Goal: Information Seeking & Learning: Find specific fact

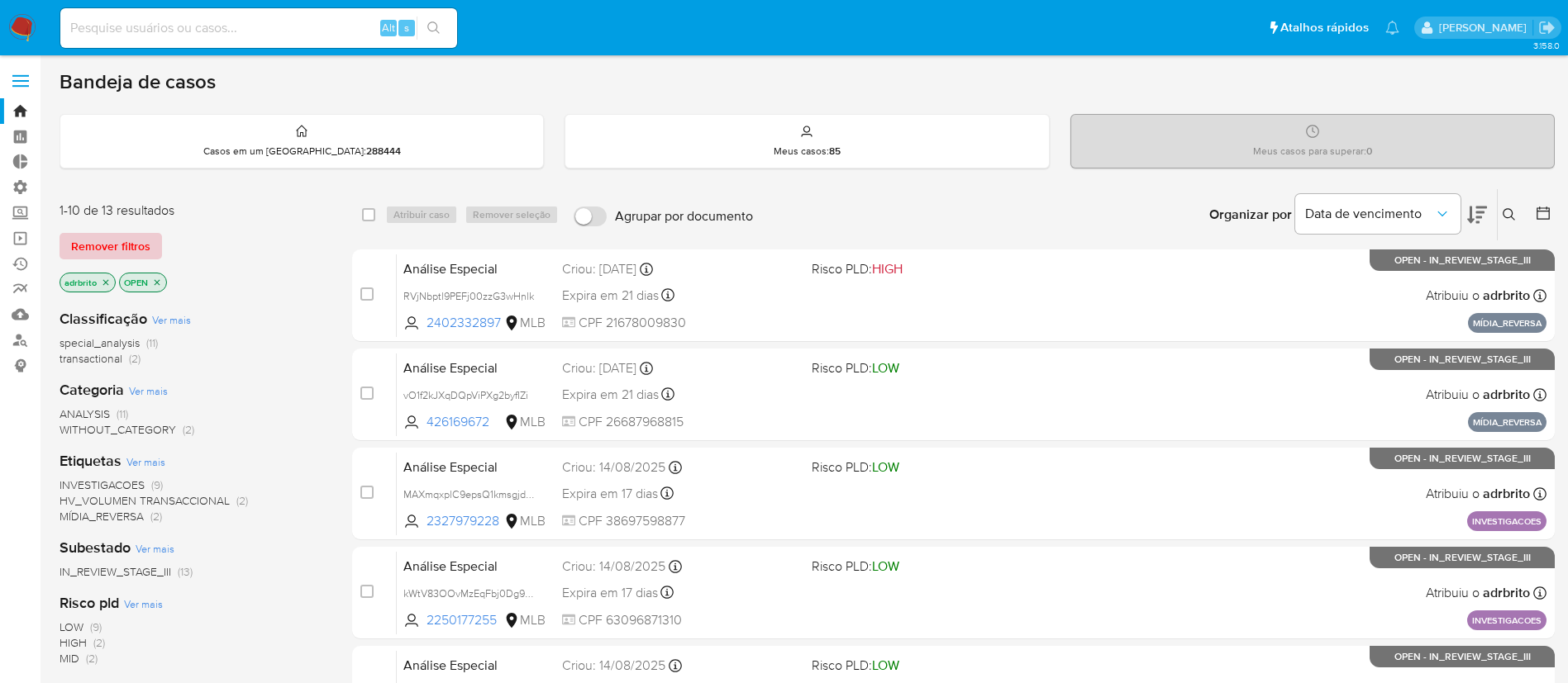
click at [99, 252] on span "Remover filtros" at bounding box center [110, 246] width 79 height 23
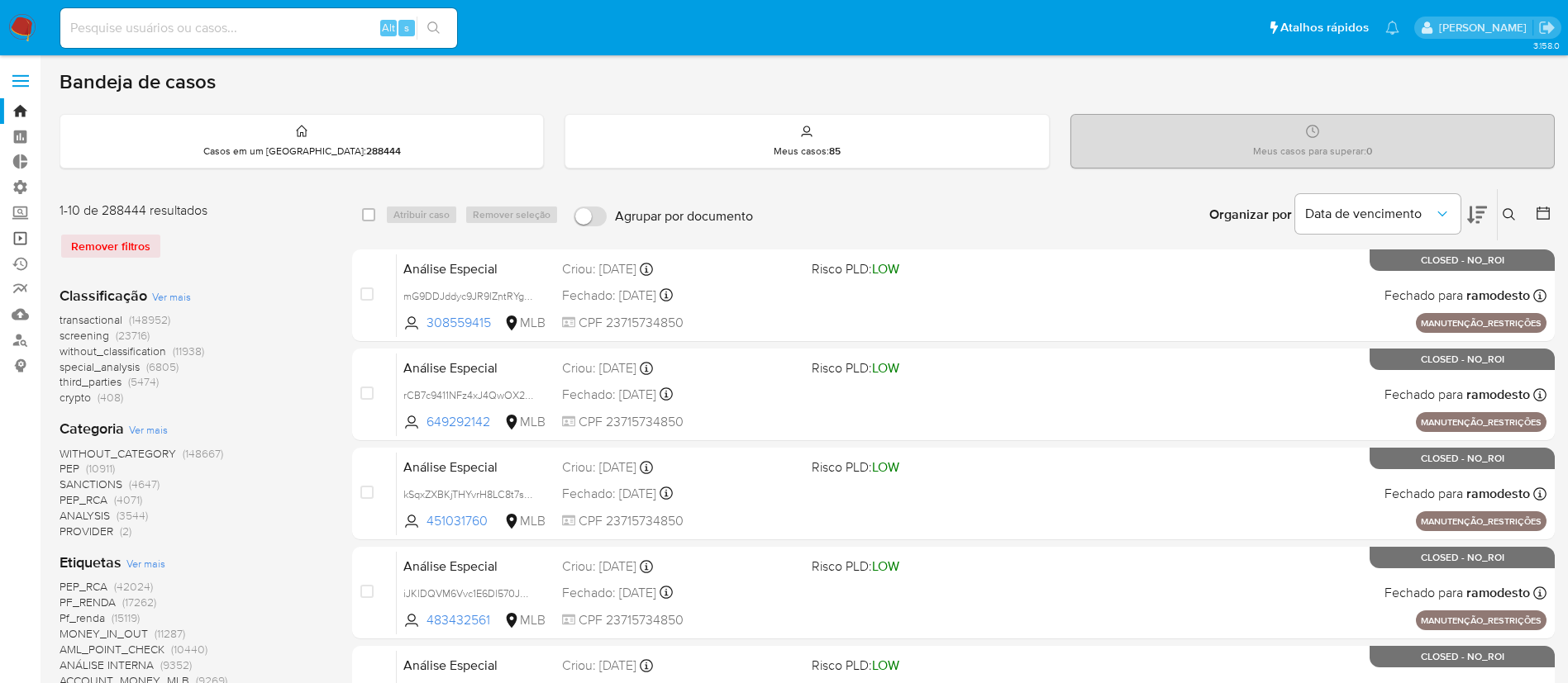
drag, startPoint x: 23, startPoint y: 235, endPoint x: 35, endPoint y: 245, distance: 15.6
click at [24, 236] on link "Operações em massa" at bounding box center [98, 239] width 197 height 26
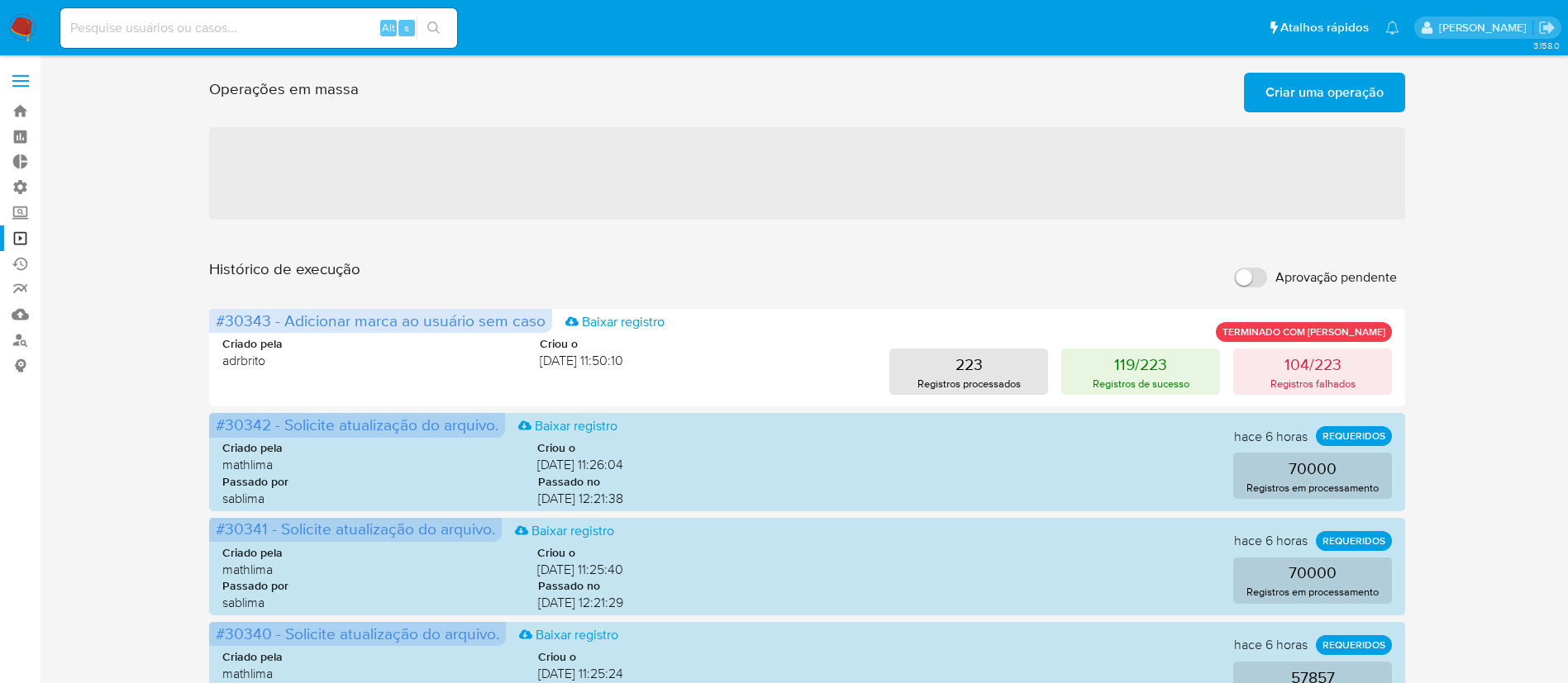
click at [1301, 99] on span "Criar uma operação" at bounding box center [1325, 92] width 118 height 36
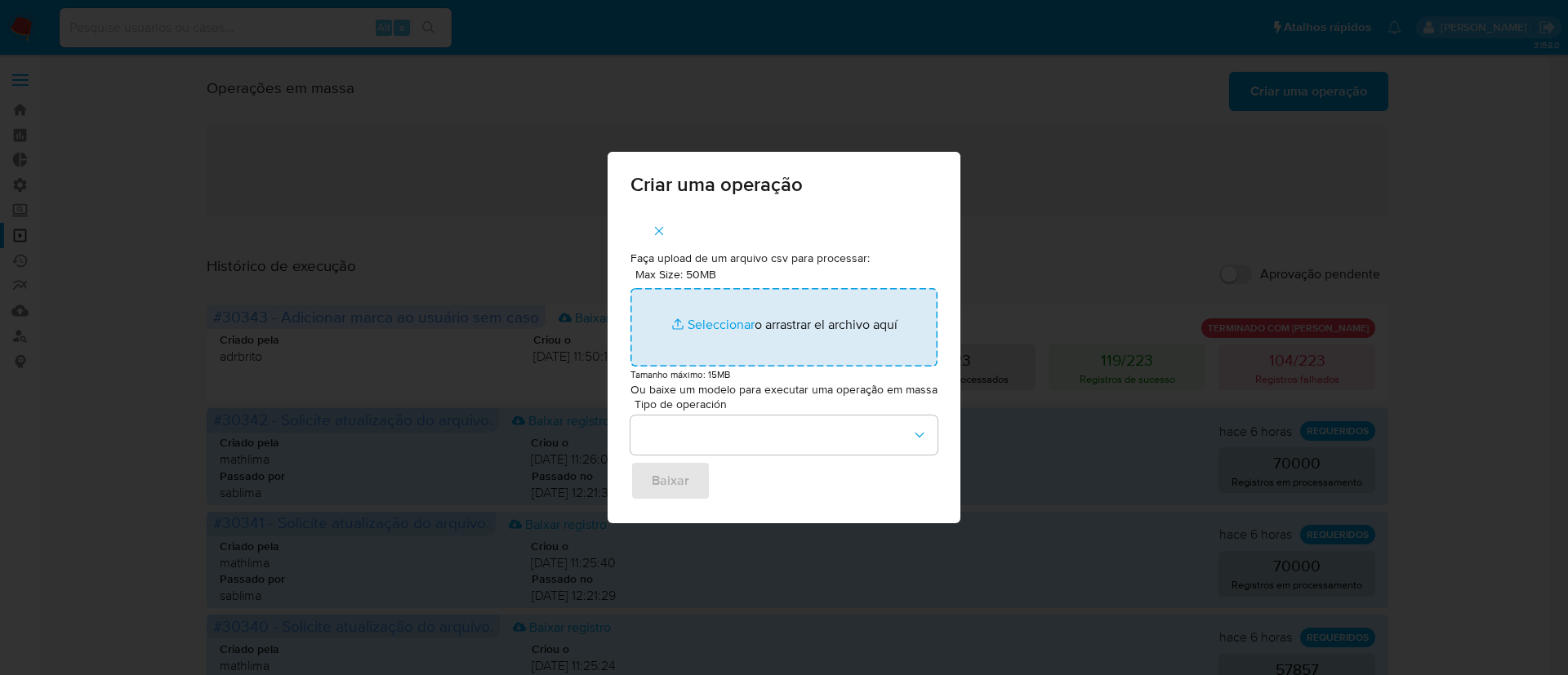
click at [699, 325] on input "Max Size: 50MB Seleccionar archivos" at bounding box center [784, 327] width 307 height 78
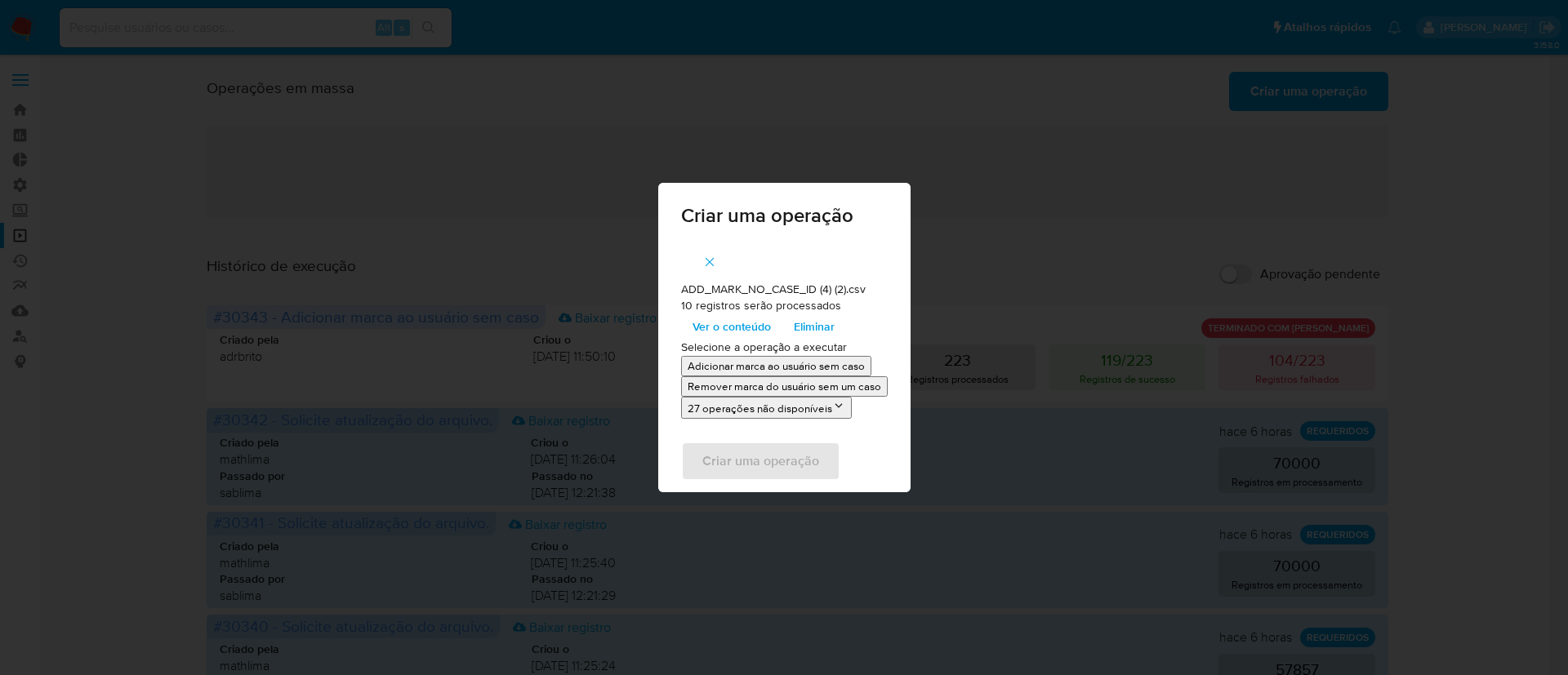
click at [745, 332] on span "Ver o conteúdo" at bounding box center [732, 326] width 78 height 23
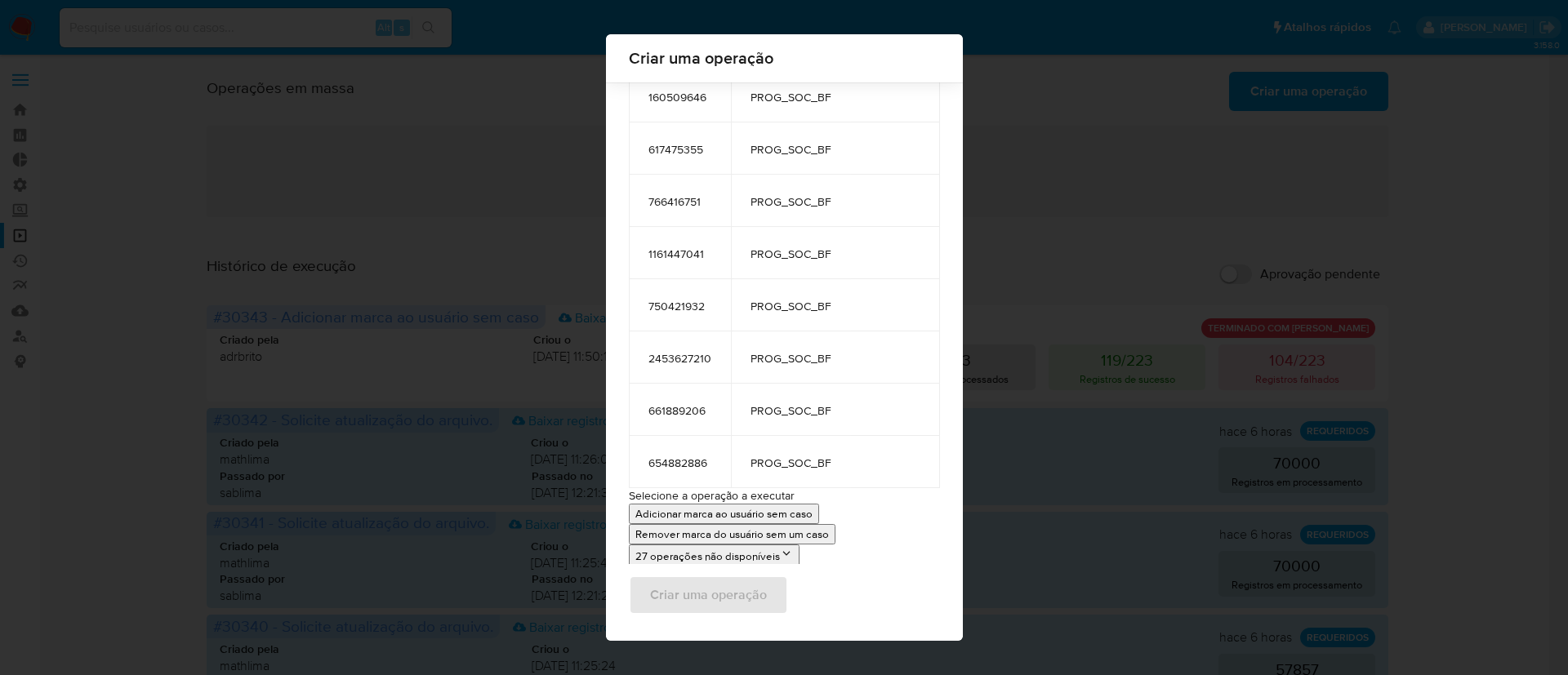
scroll to position [268, 0]
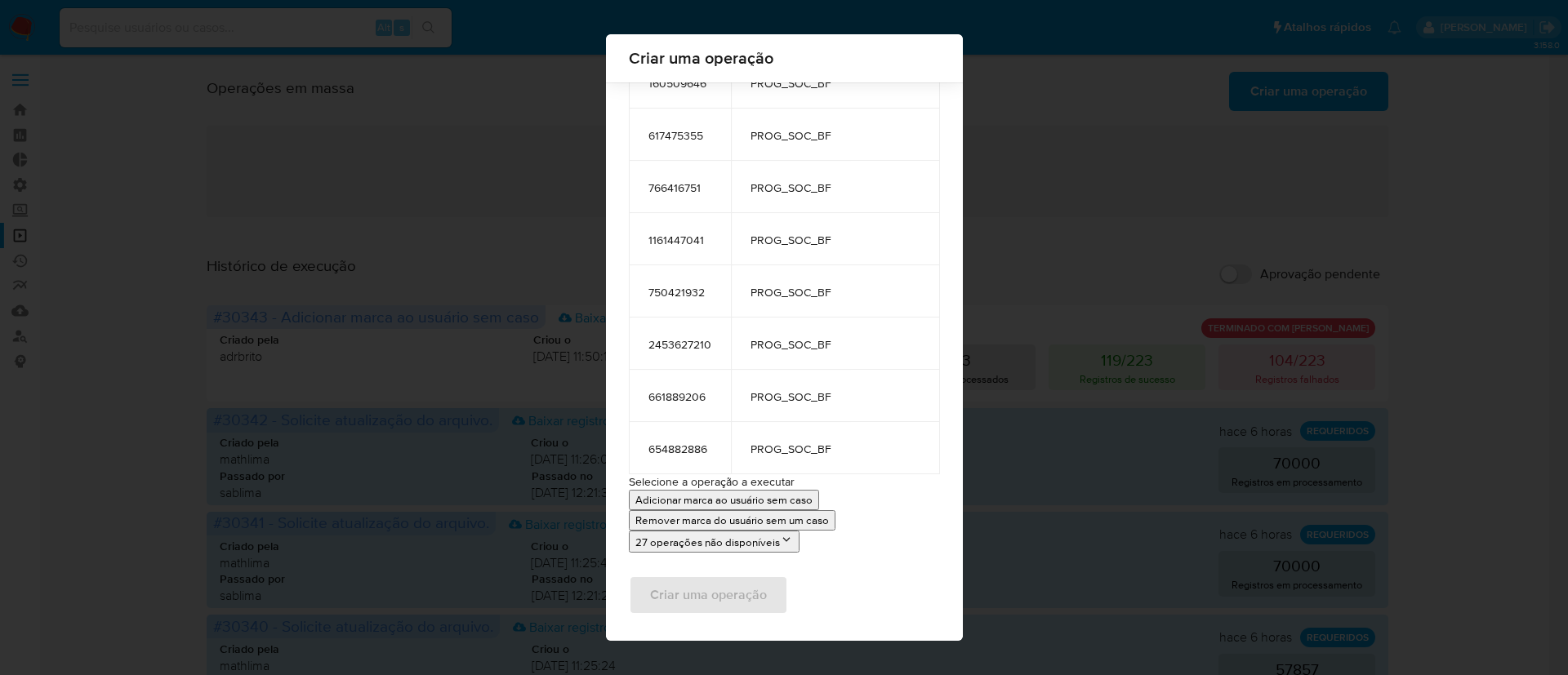
click at [687, 499] on p "Adicionar marca ao usuário sem caso" at bounding box center [724, 500] width 177 height 15
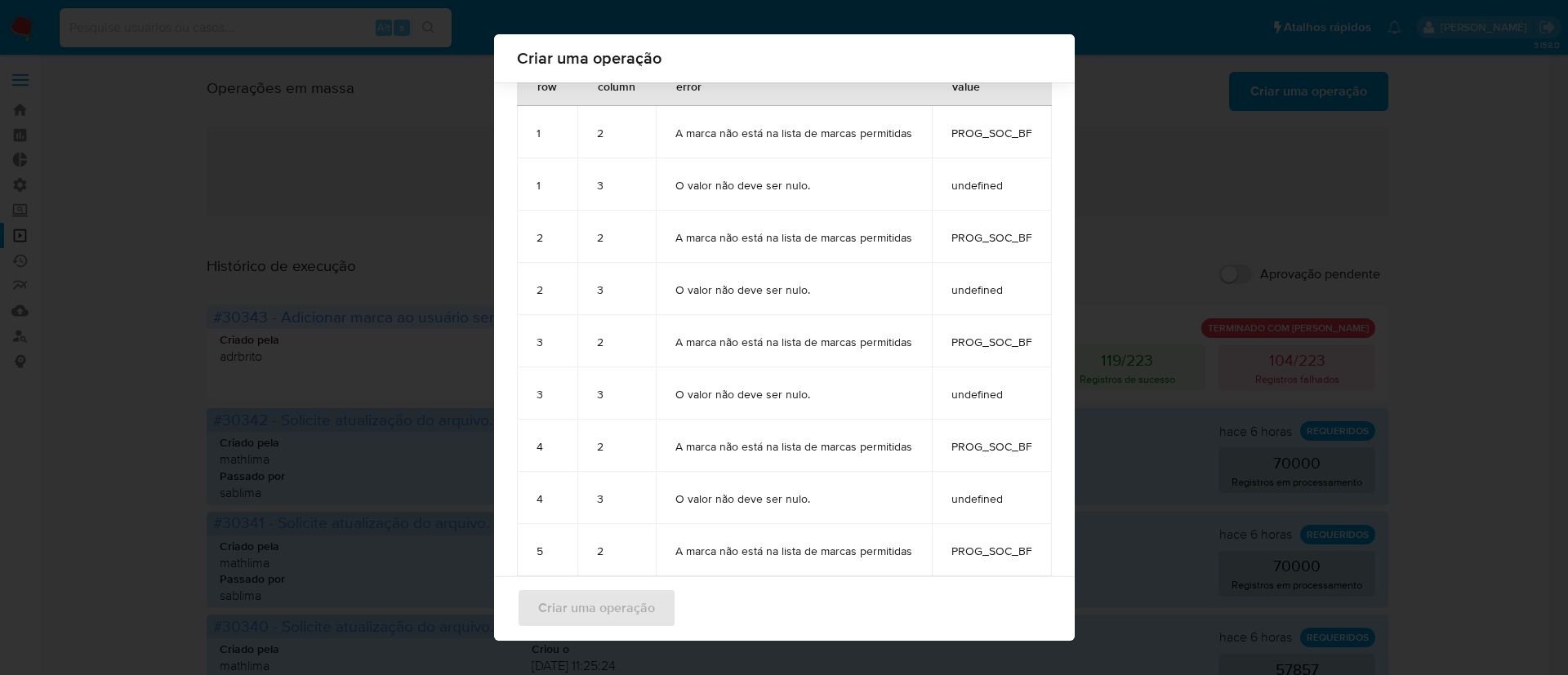
scroll to position [760, 0]
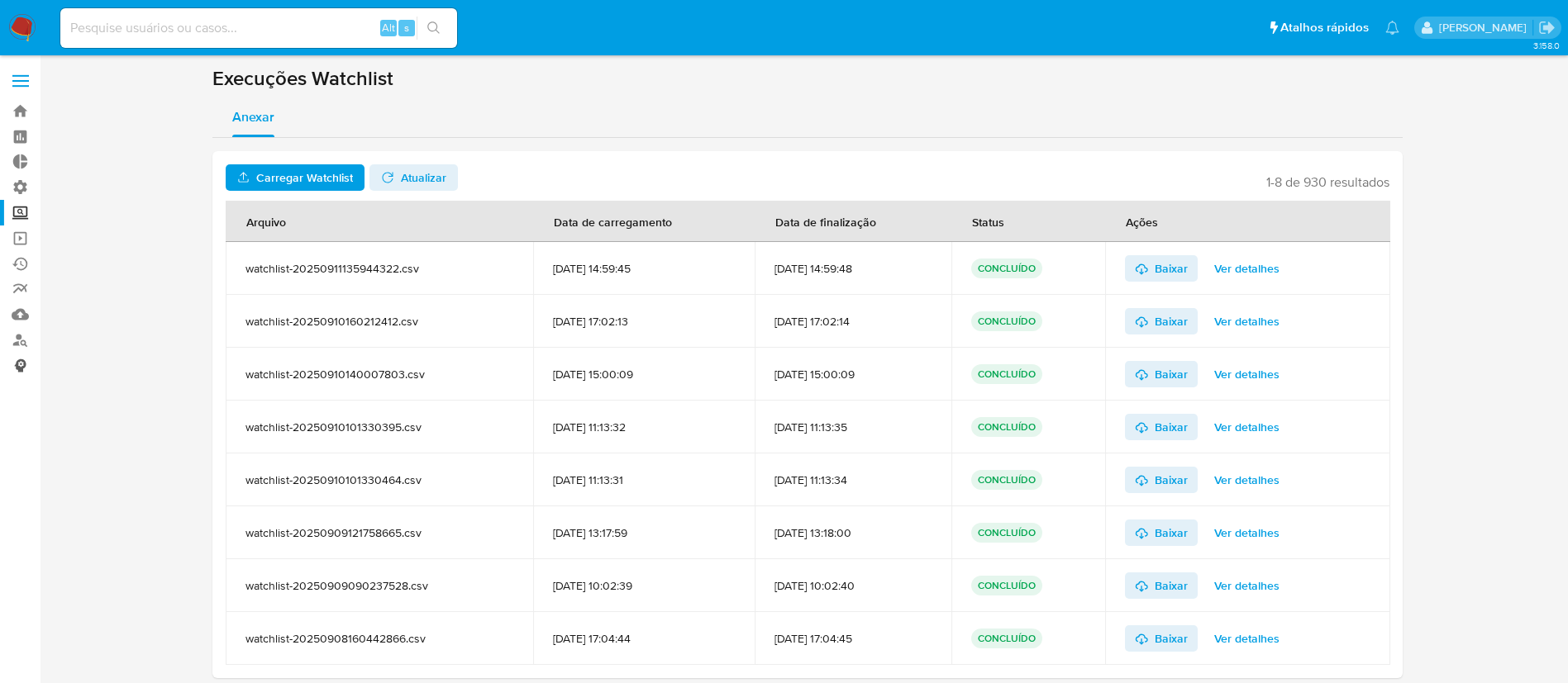
click at [16, 360] on link "Consolidado" at bounding box center [98, 366] width 197 height 26
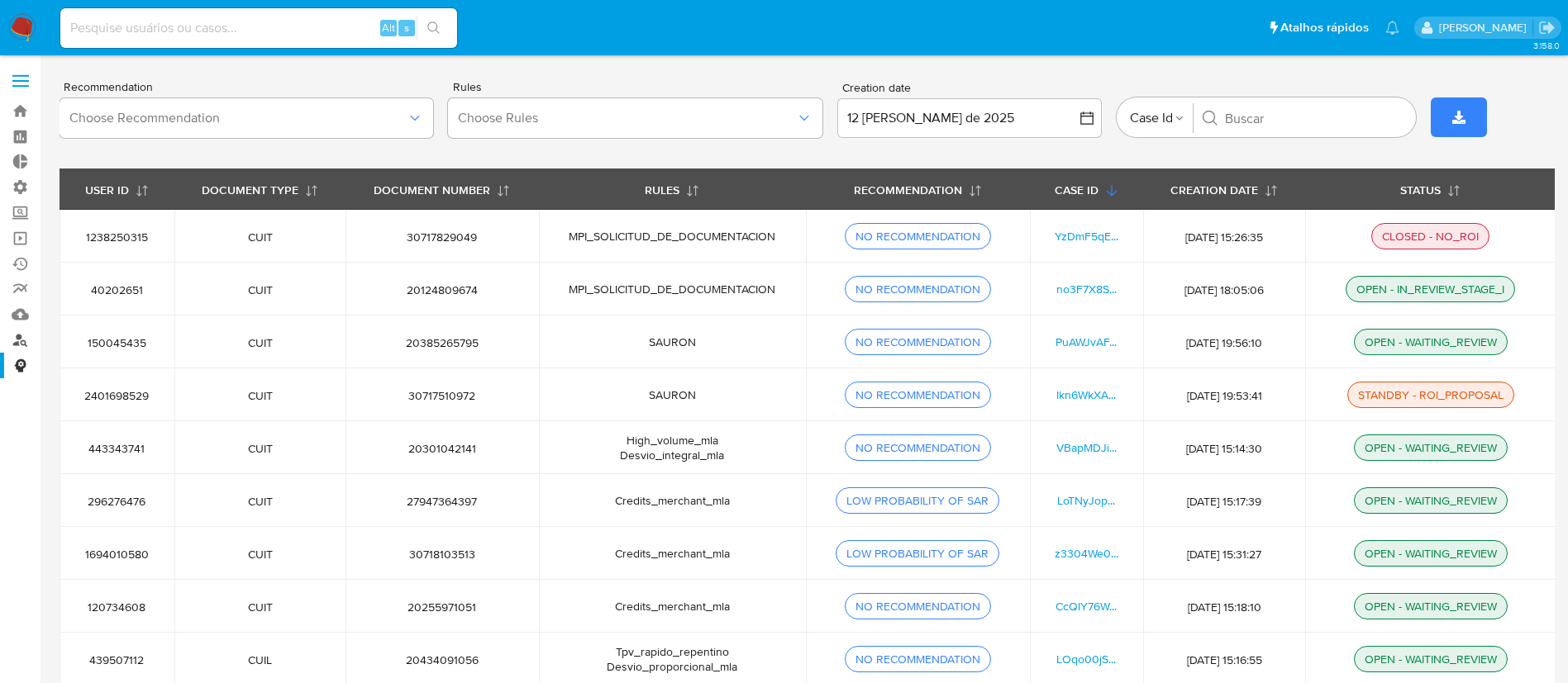
click at [21, 342] on link "Localizador de pessoas" at bounding box center [98, 340] width 197 height 26
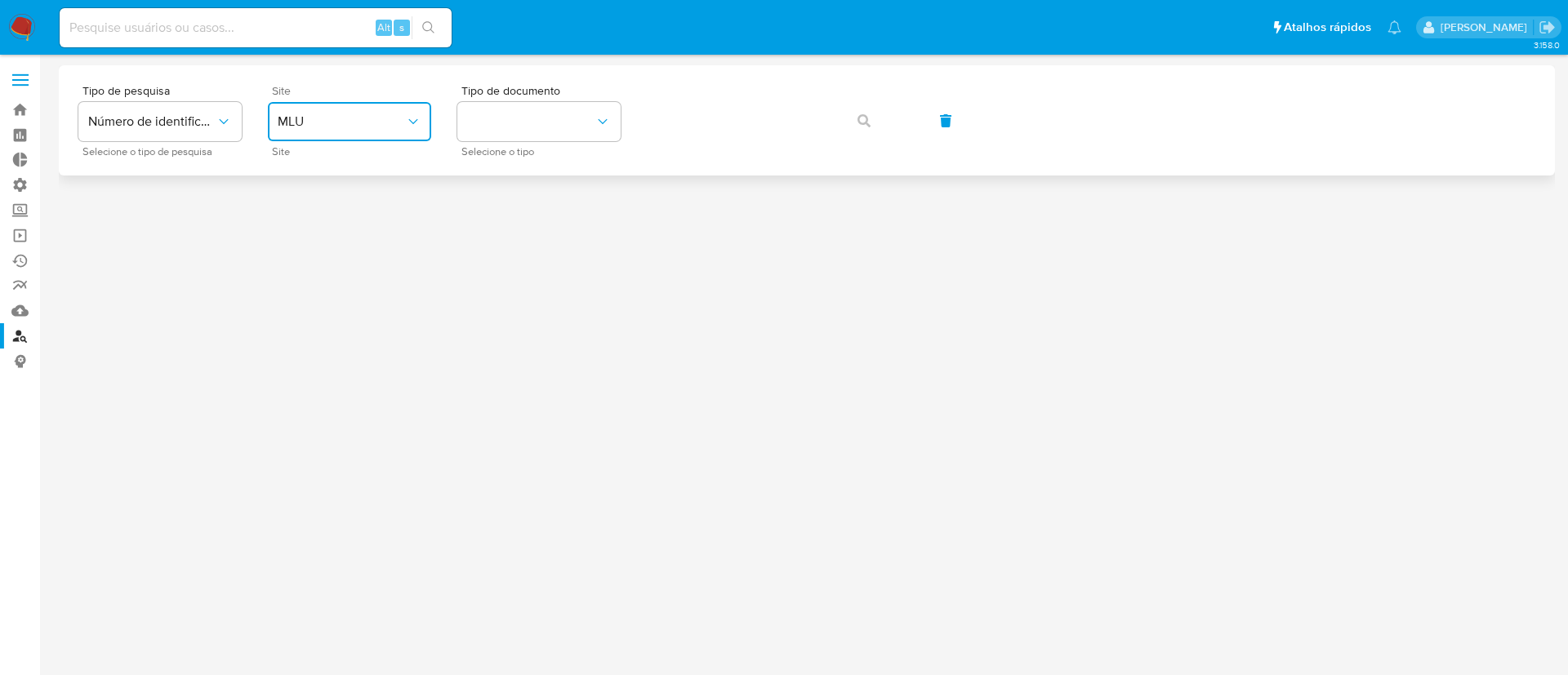
click at [399, 123] on span "MLU" at bounding box center [341, 121] width 127 height 16
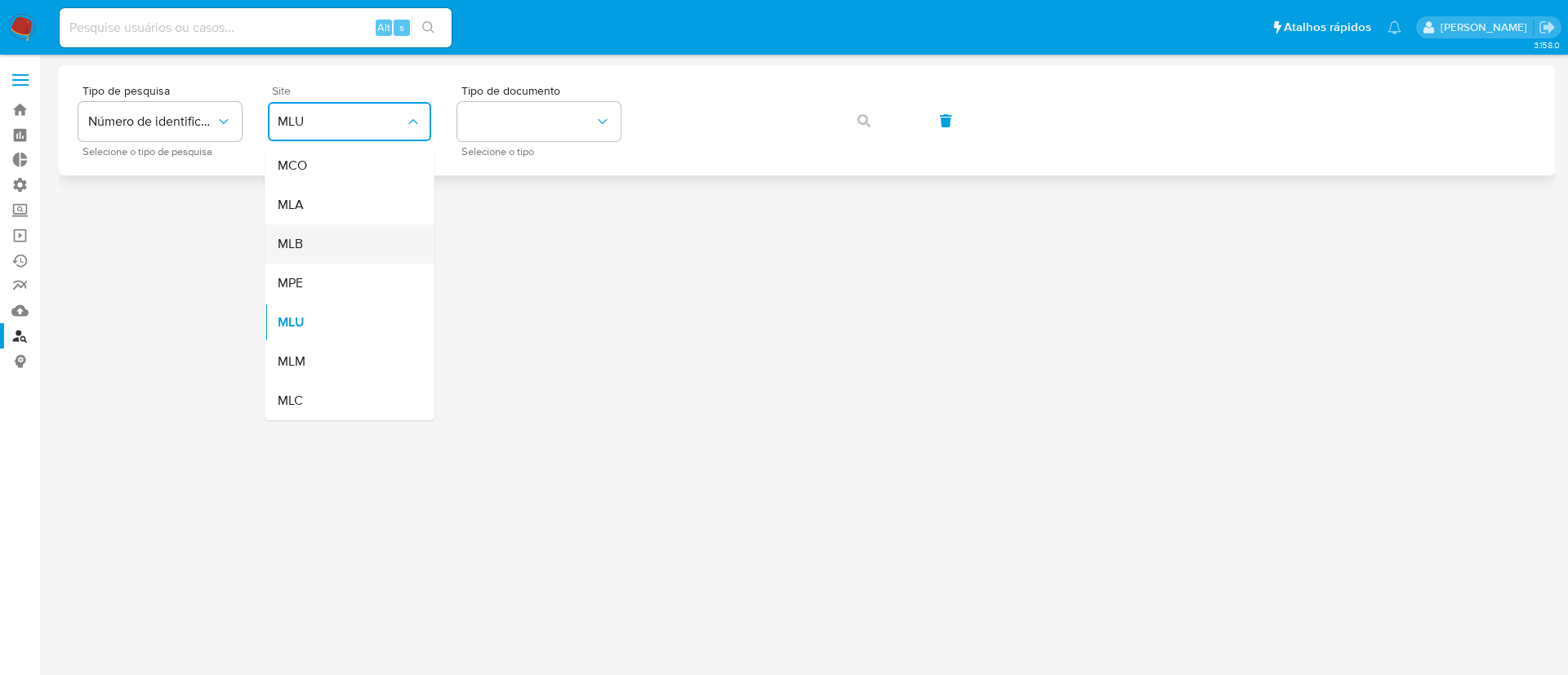
click at [356, 239] on div "MLB" at bounding box center [344, 244] width 134 height 39
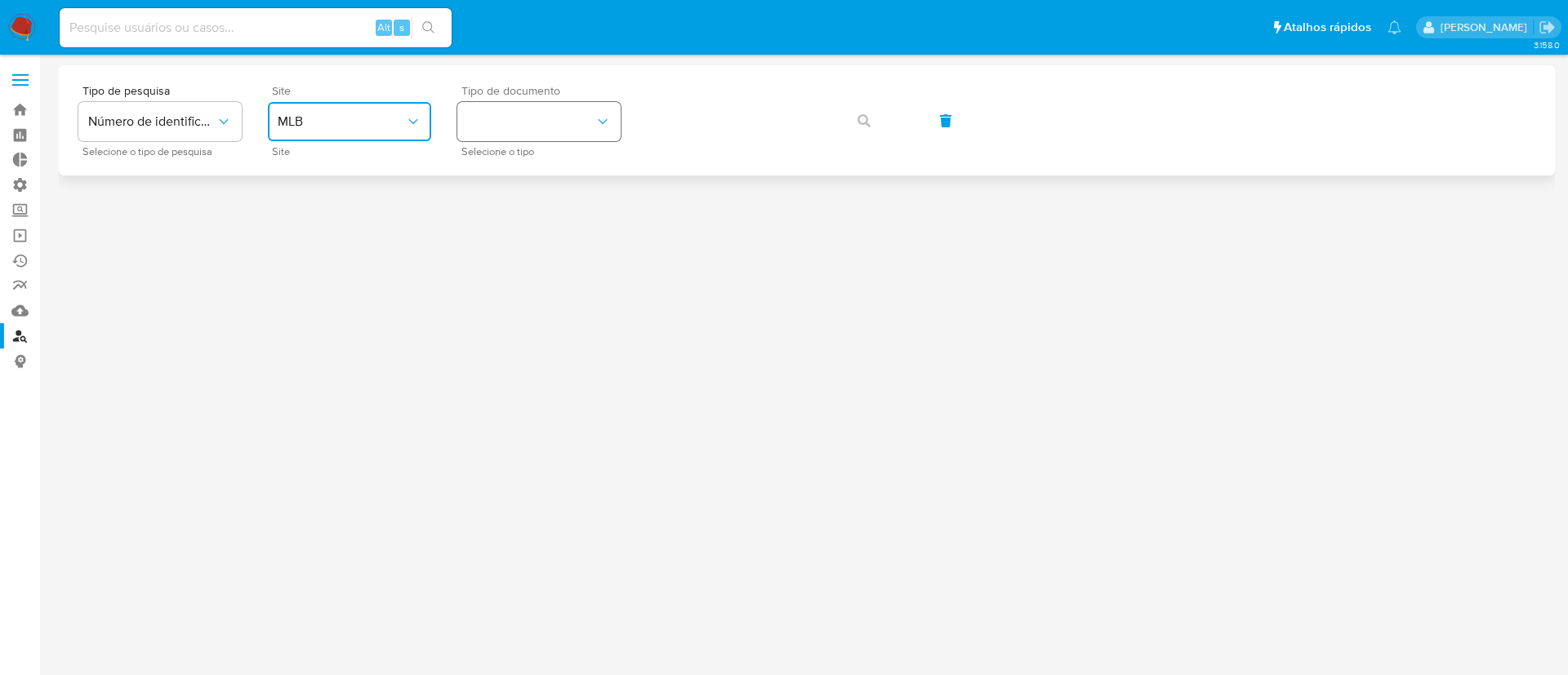
click at [551, 130] on button "identificationType" at bounding box center [539, 122] width 164 height 39
click at [534, 208] on div "CPF CPF" at bounding box center [534, 229] width 134 height 55
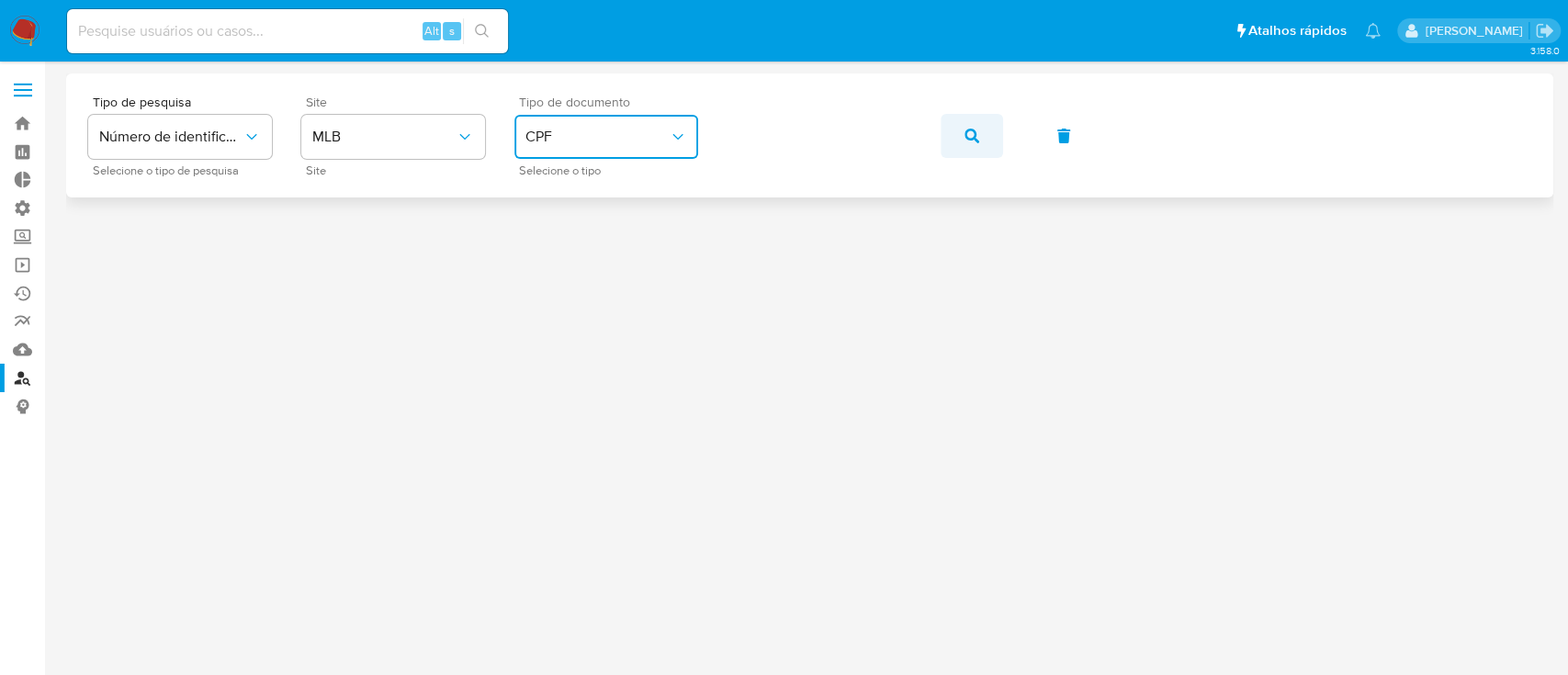
click at [969, 138] on icon "button" at bounding box center [971, 135] width 14 height 14
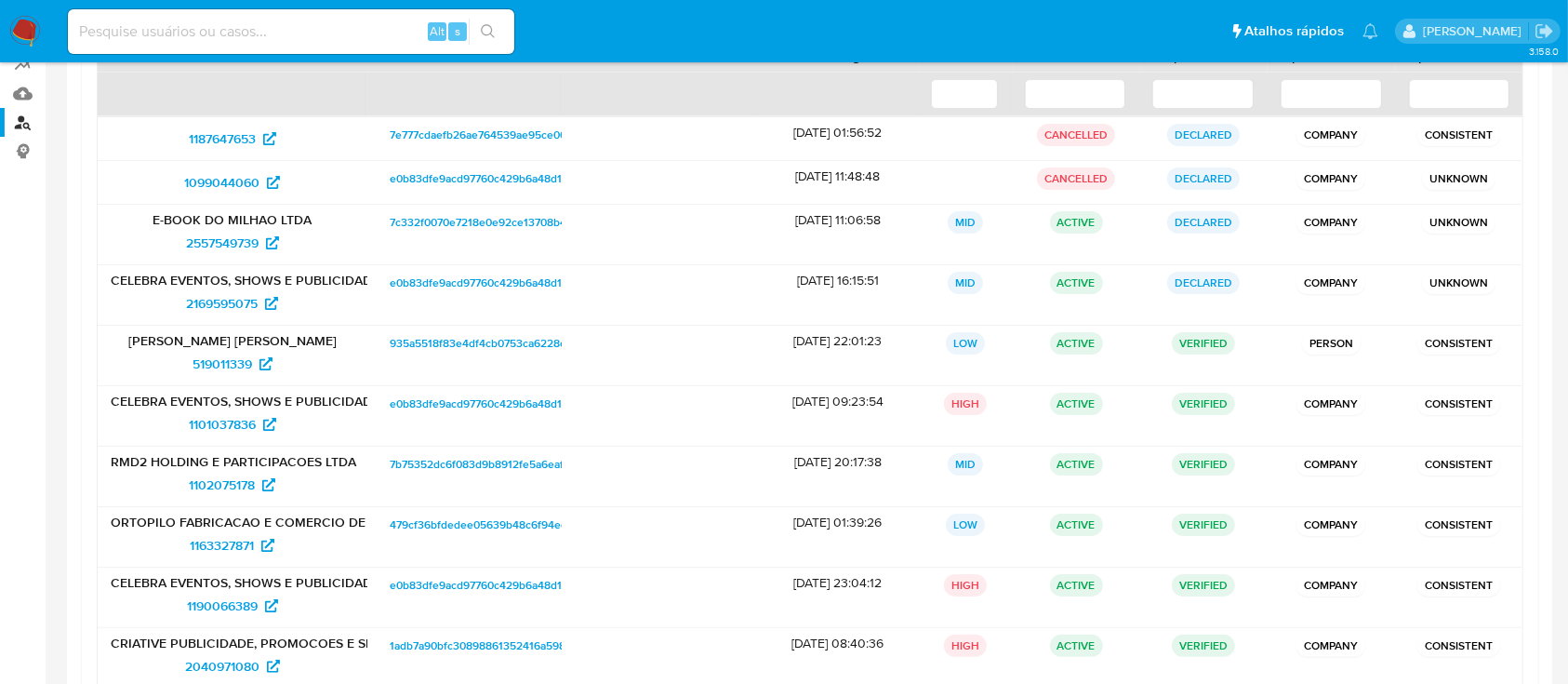
scroll to position [266, 0]
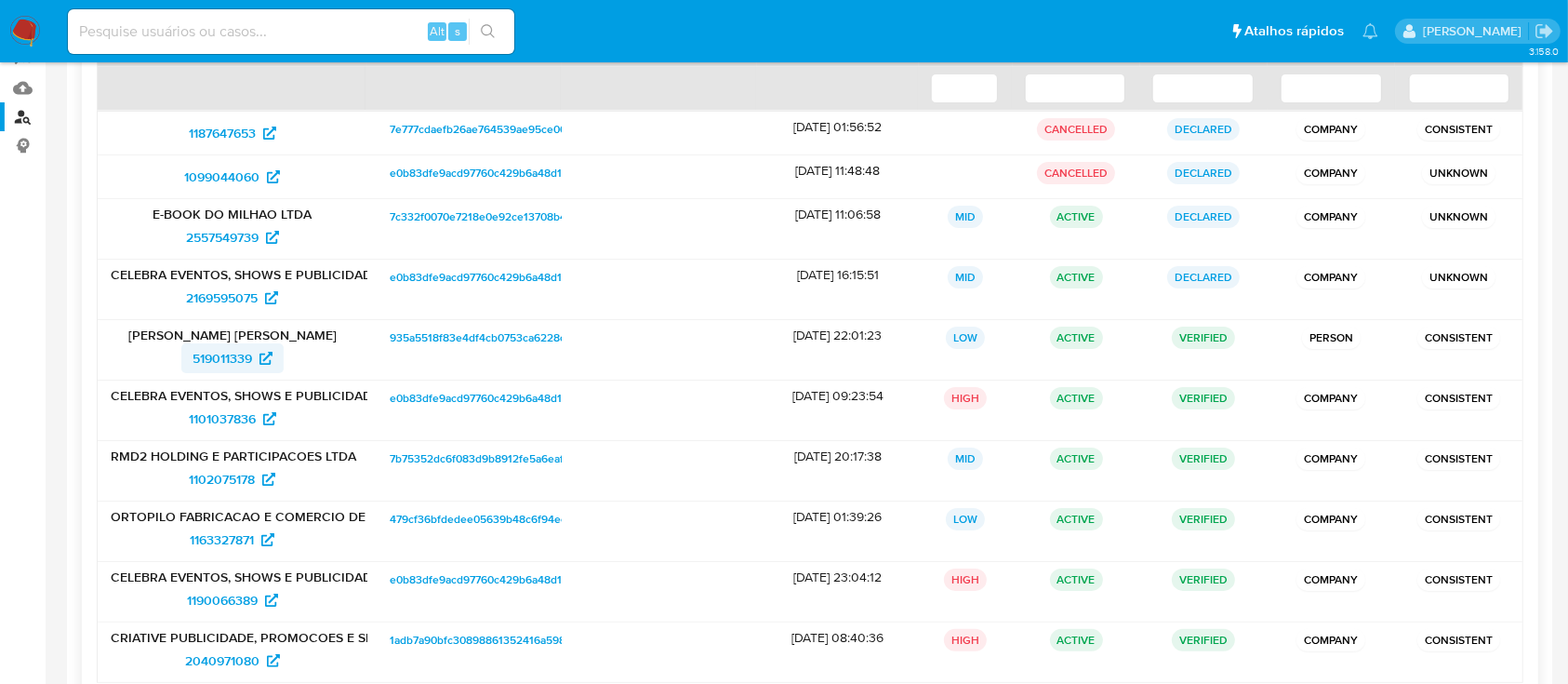
click at [215, 358] on span "519011339" at bounding box center [221, 358] width 59 height 30
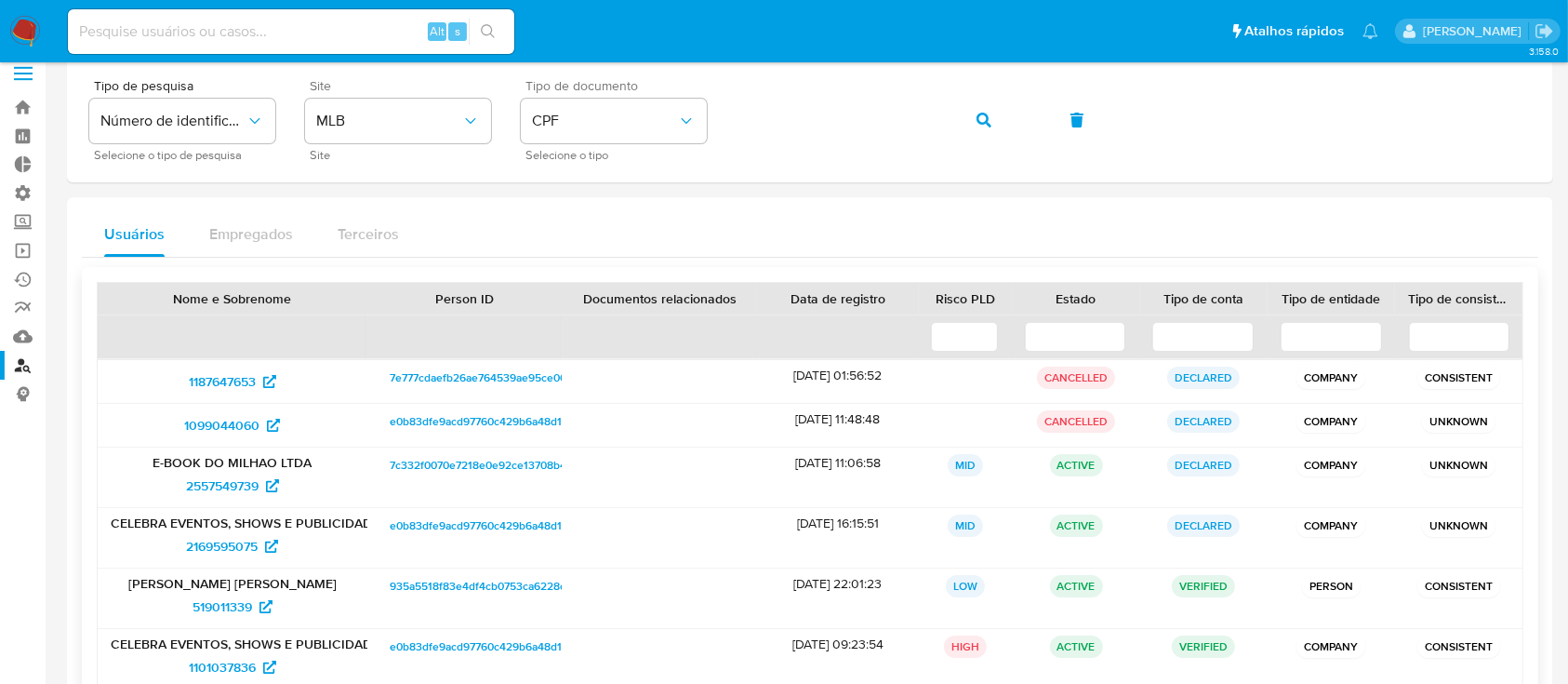
scroll to position [0, 0]
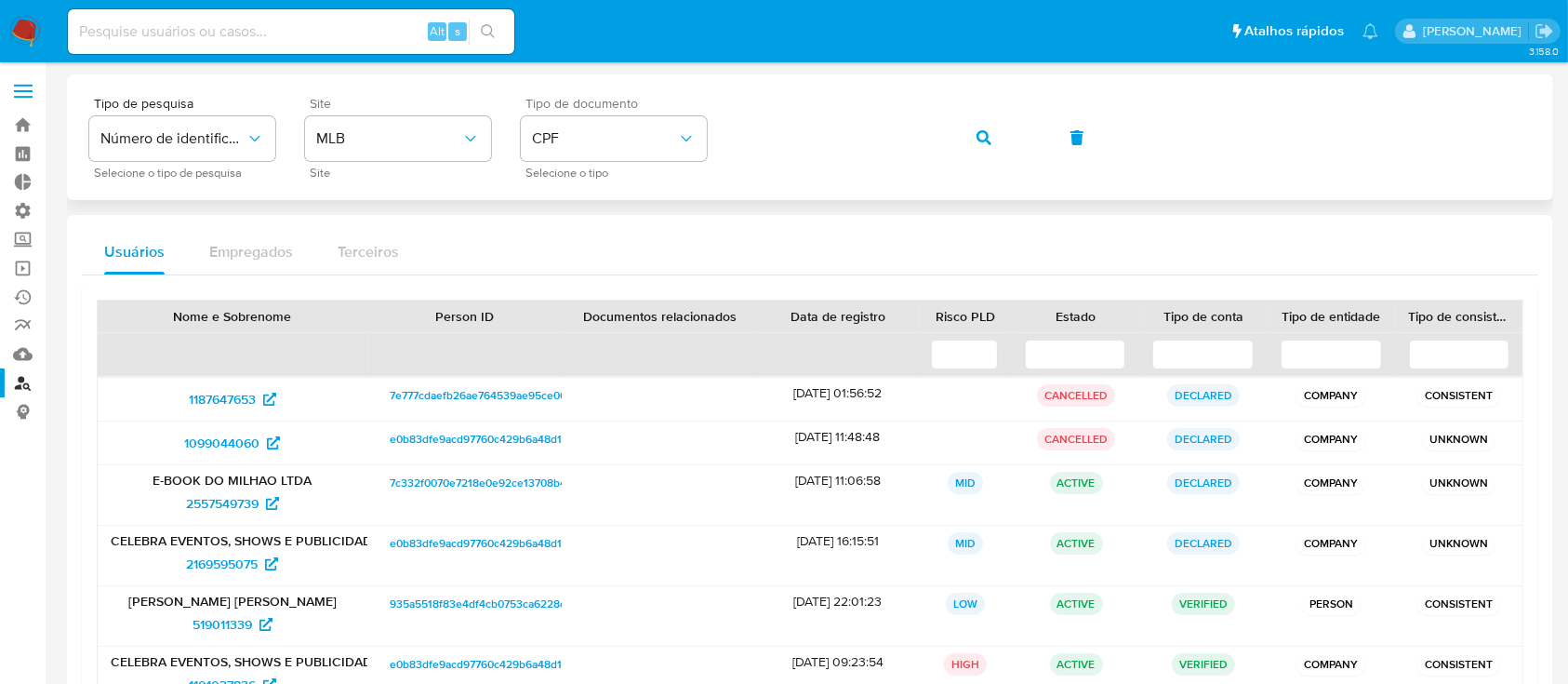
click at [717, 134] on div "Tipo de pesquisa Número de identificação Selecione o tipo de pesquisa Site MLB …" at bounding box center [810, 137] width 1442 height 81
click at [985, 138] on icon "button" at bounding box center [984, 137] width 15 height 15
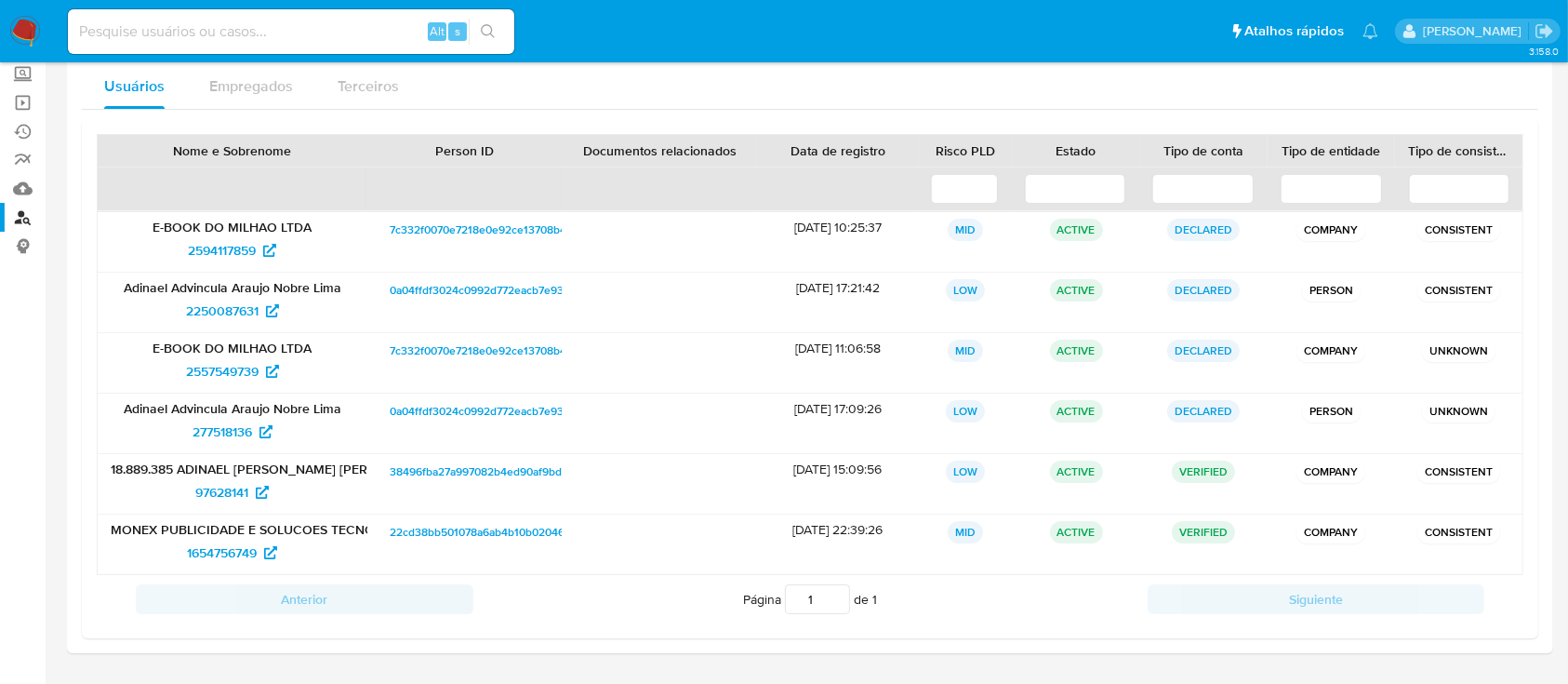
scroll to position [164, 0]
click at [223, 315] on span "2250087631" at bounding box center [222, 313] width 73 height 30
click at [231, 496] on span "97628141" at bounding box center [221, 494] width 53 height 30
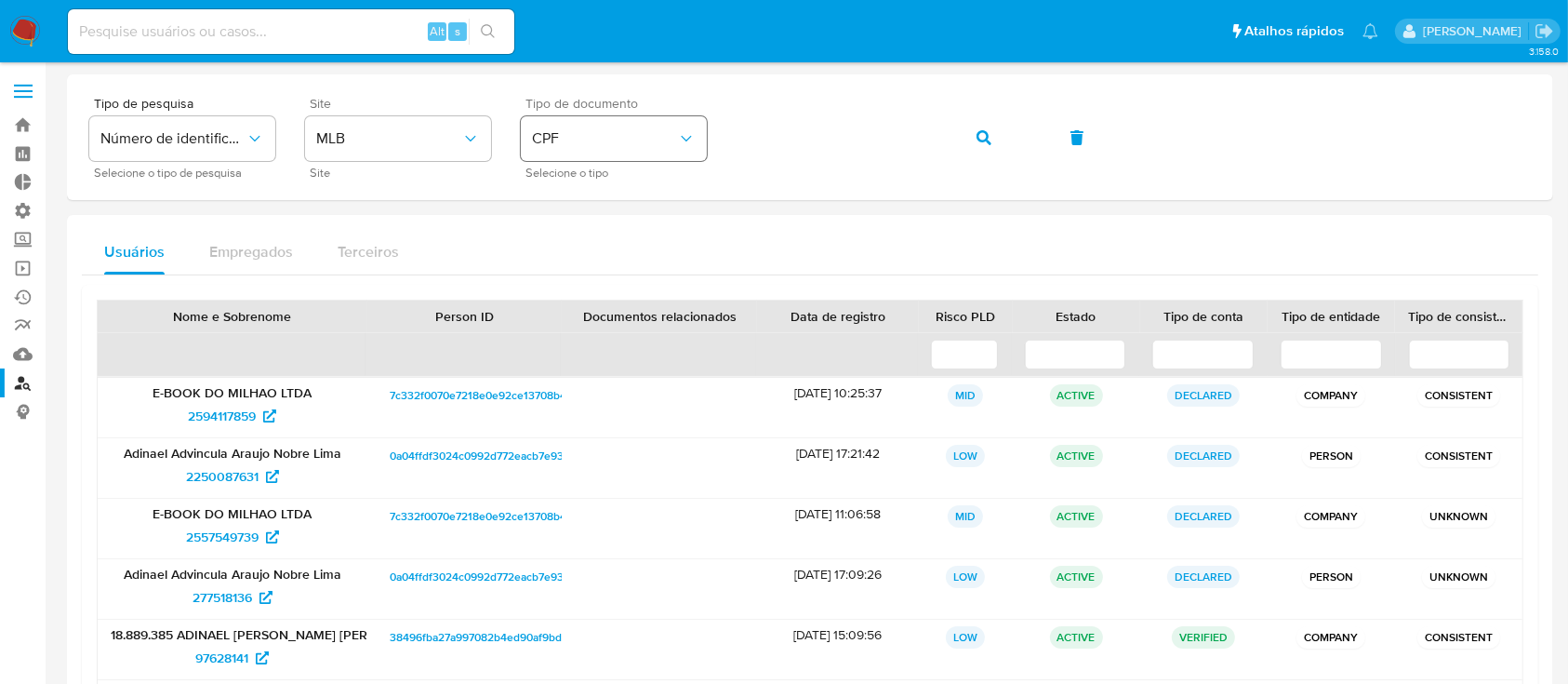
click at [682, 134] on icon "identificationType" at bounding box center [685, 138] width 18 height 18
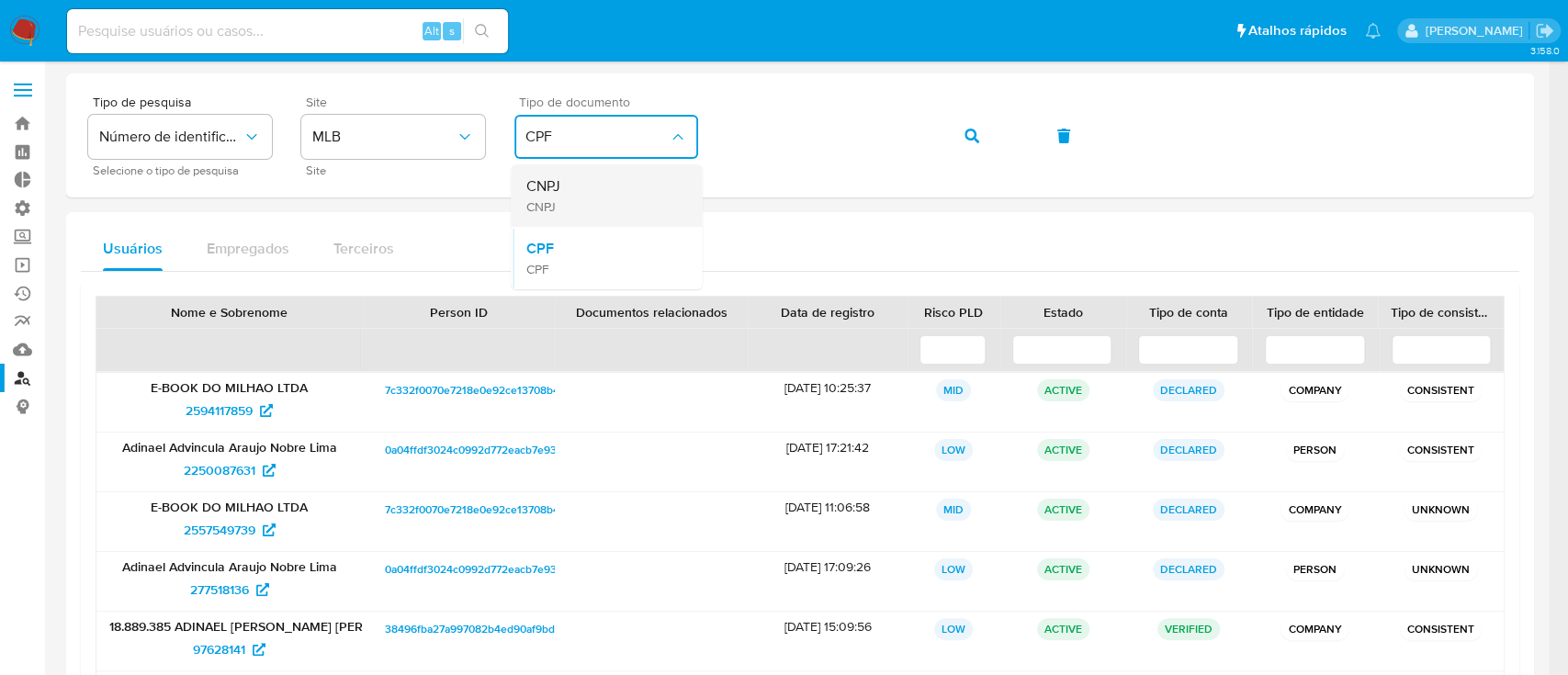
click at [602, 205] on div "CNPJ CNPJ" at bounding box center [600, 195] width 151 height 62
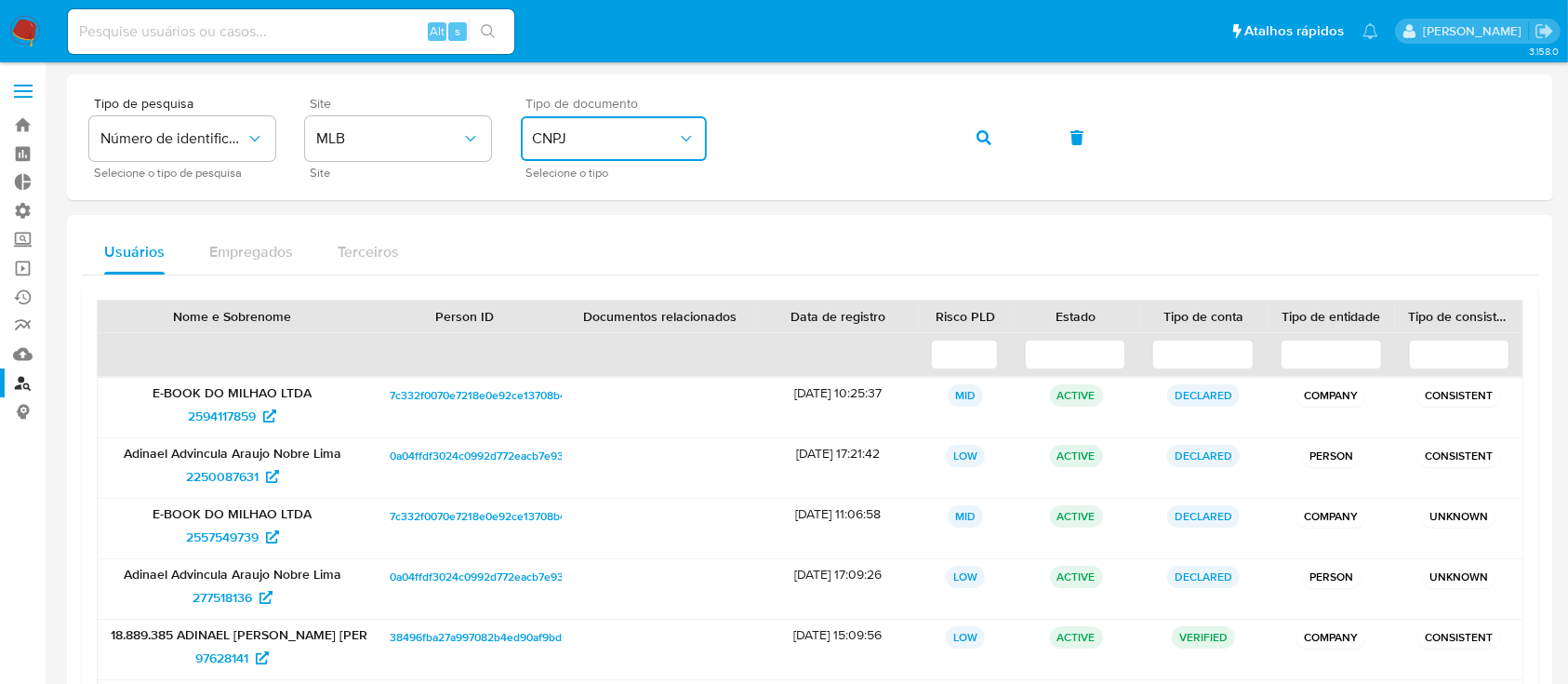
click at [698, 70] on main "3.158.0" at bounding box center [784, 457] width 1568 height 913
click at [979, 133] on icon "button" at bounding box center [984, 137] width 15 height 15
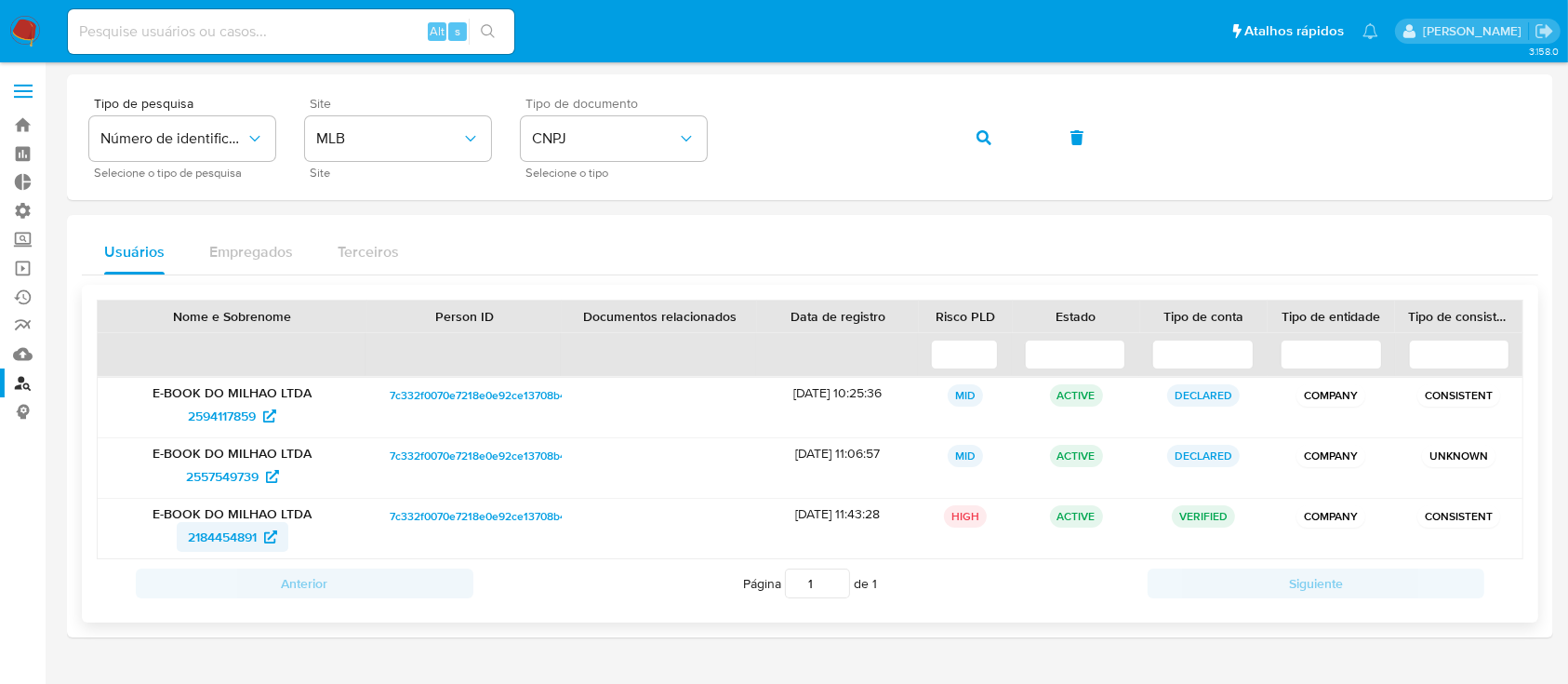
click at [228, 531] on span "2184454891" at bounding box center [222, 536] width 69 height 30
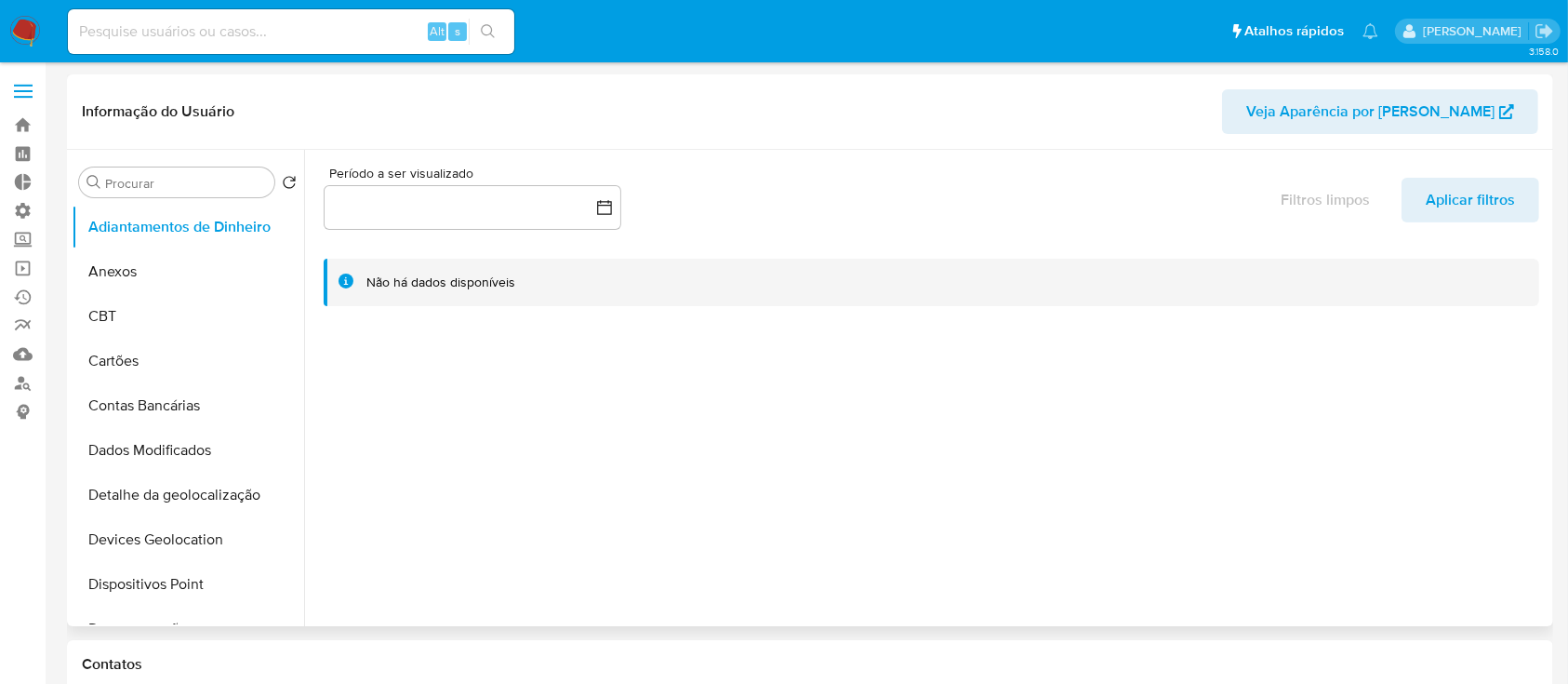
select select "10"
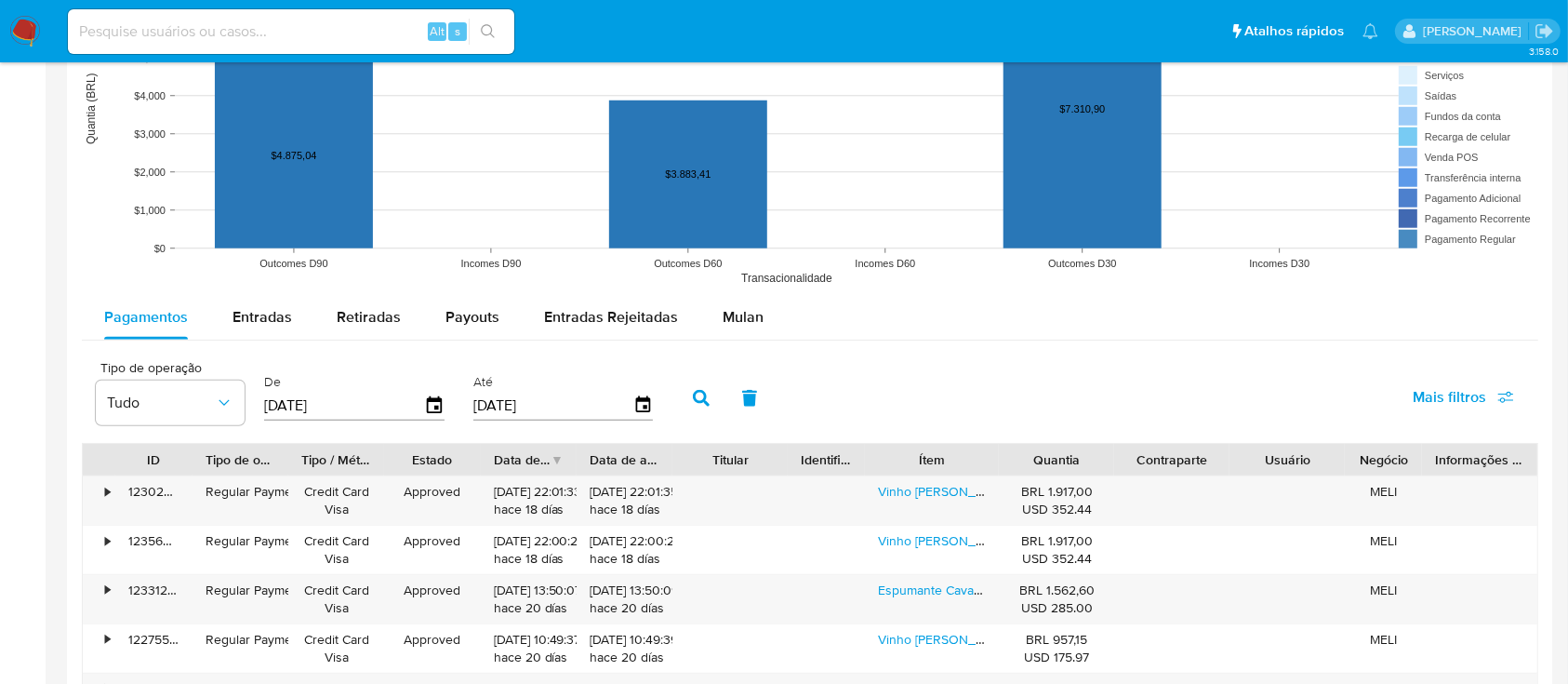
scroll to position [1431, 0]
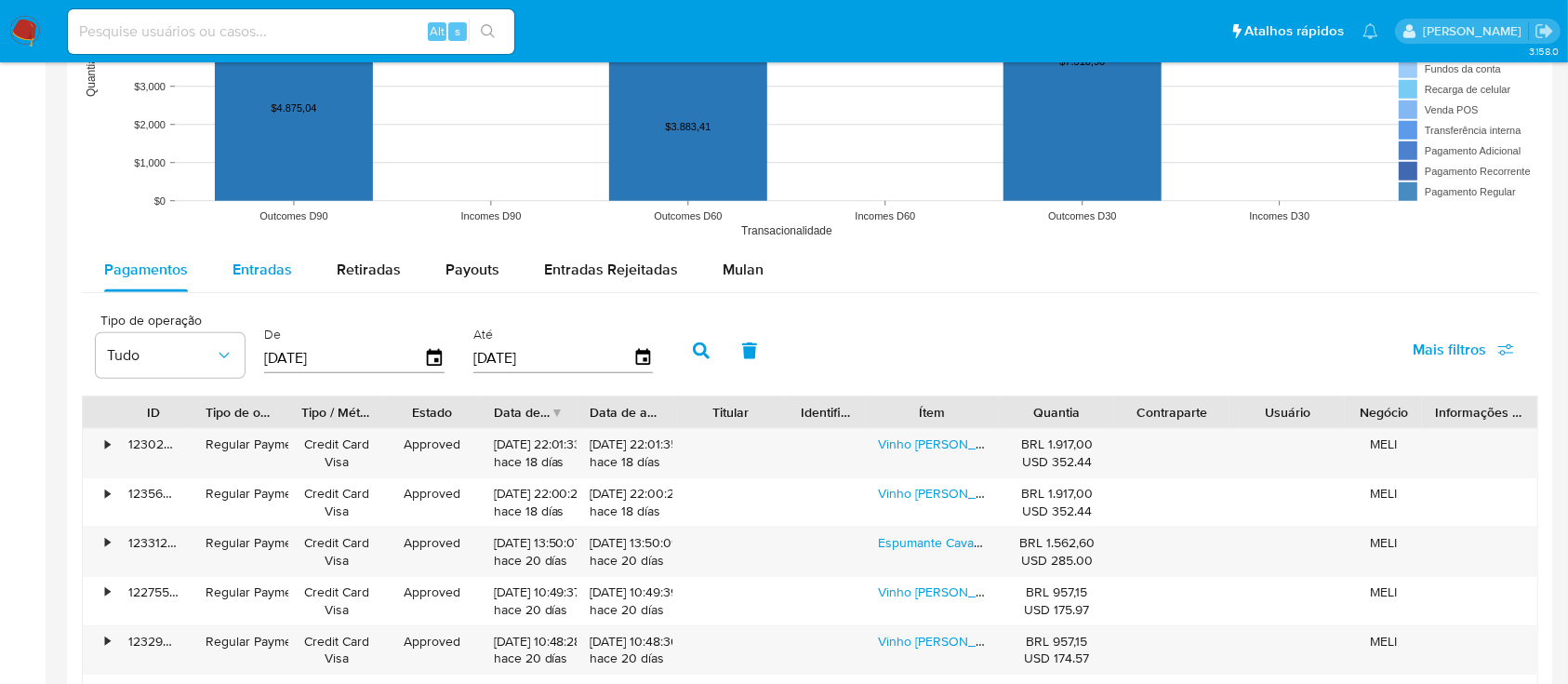
click at [249, 280] on div "Entradas" at bounding box center [261, 270] width 59 height 45
select select "10"
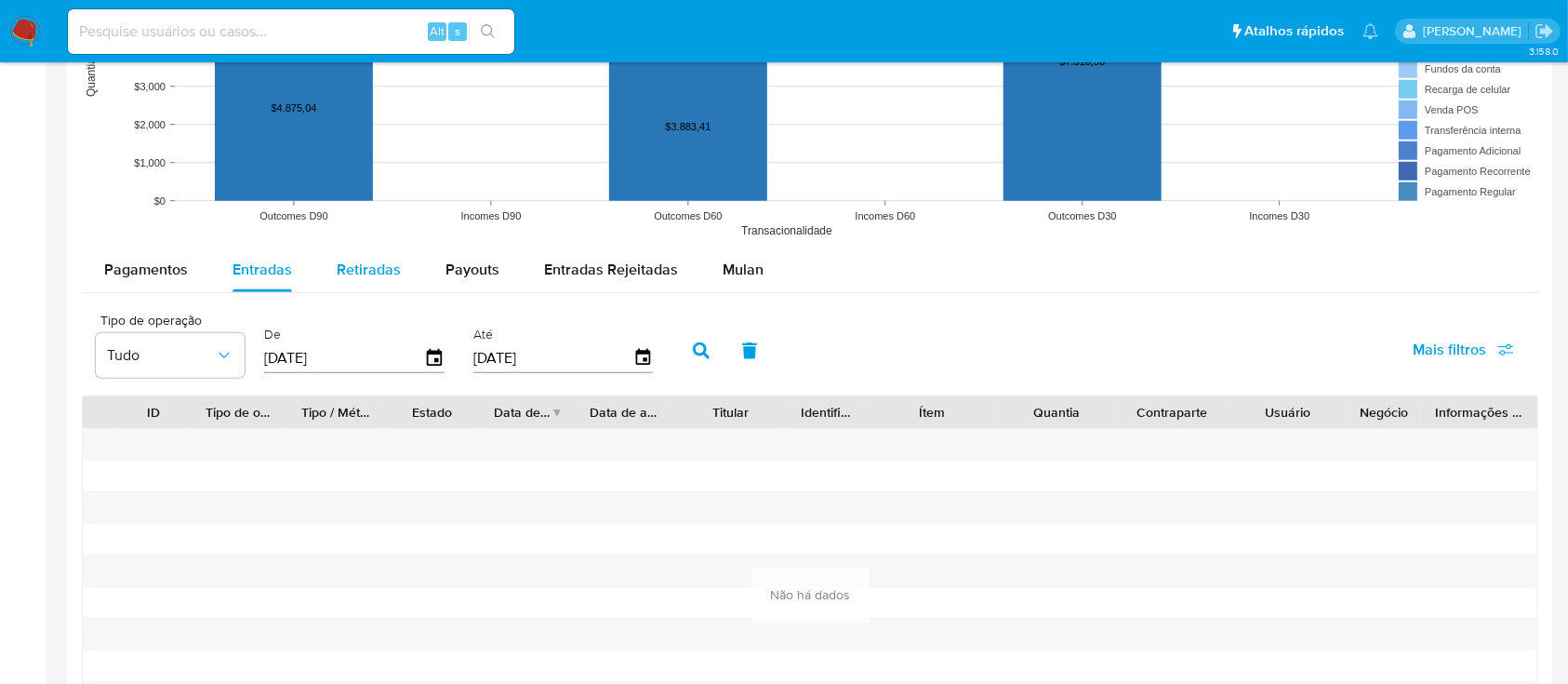
click at [384, 264] on span "Retiradas" at bounding box center [369, 269] width 64 height 21
select select "10"
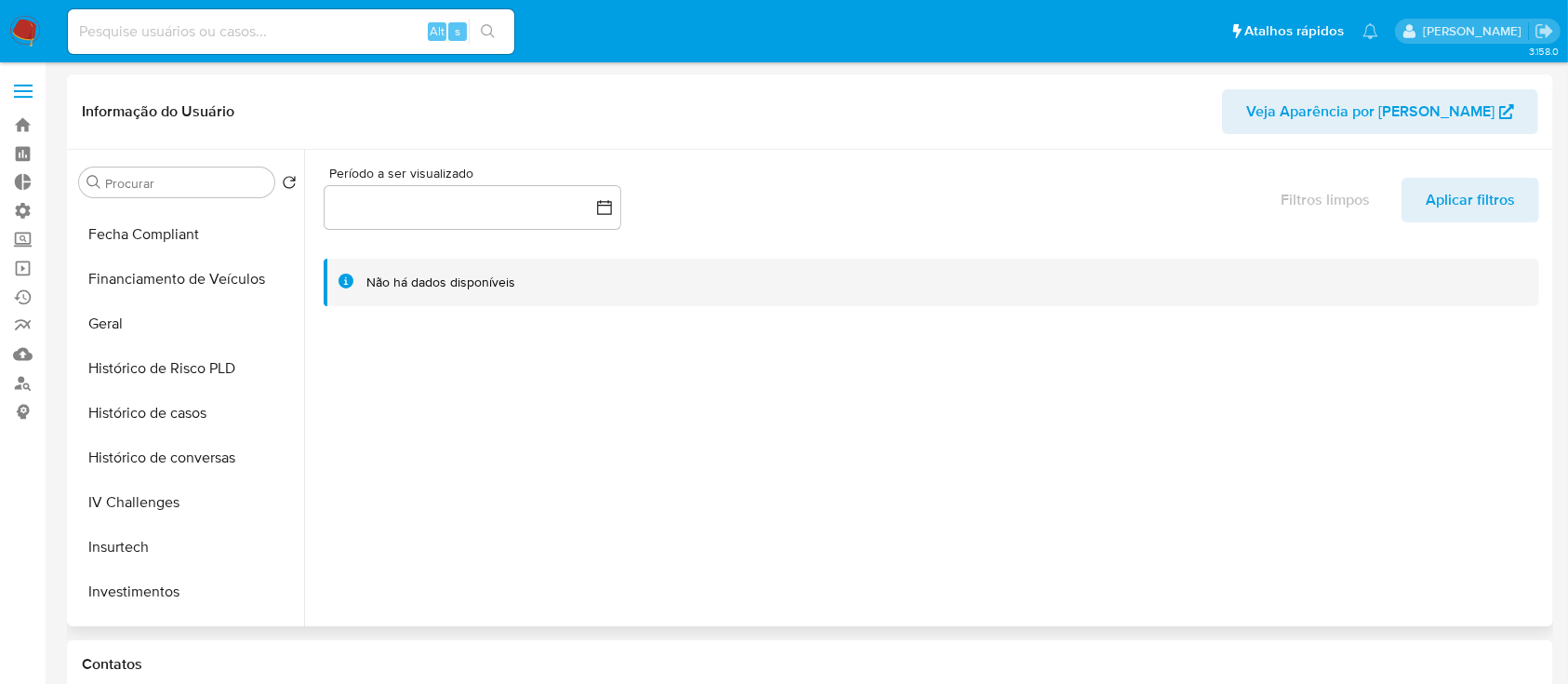
scroll to position [564, 0]
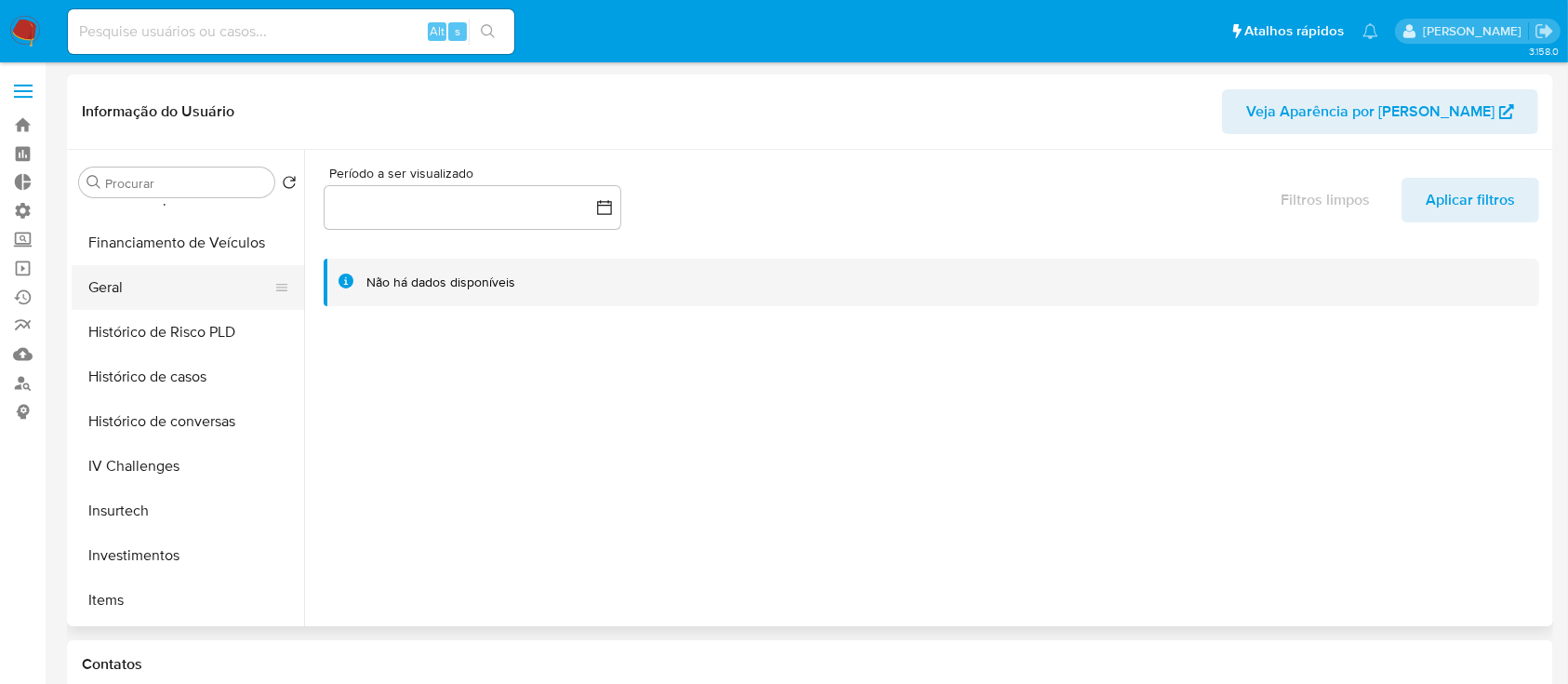
click at [141, 301] on button "Geral" at bounding box center [181, 288] width 217 height 45
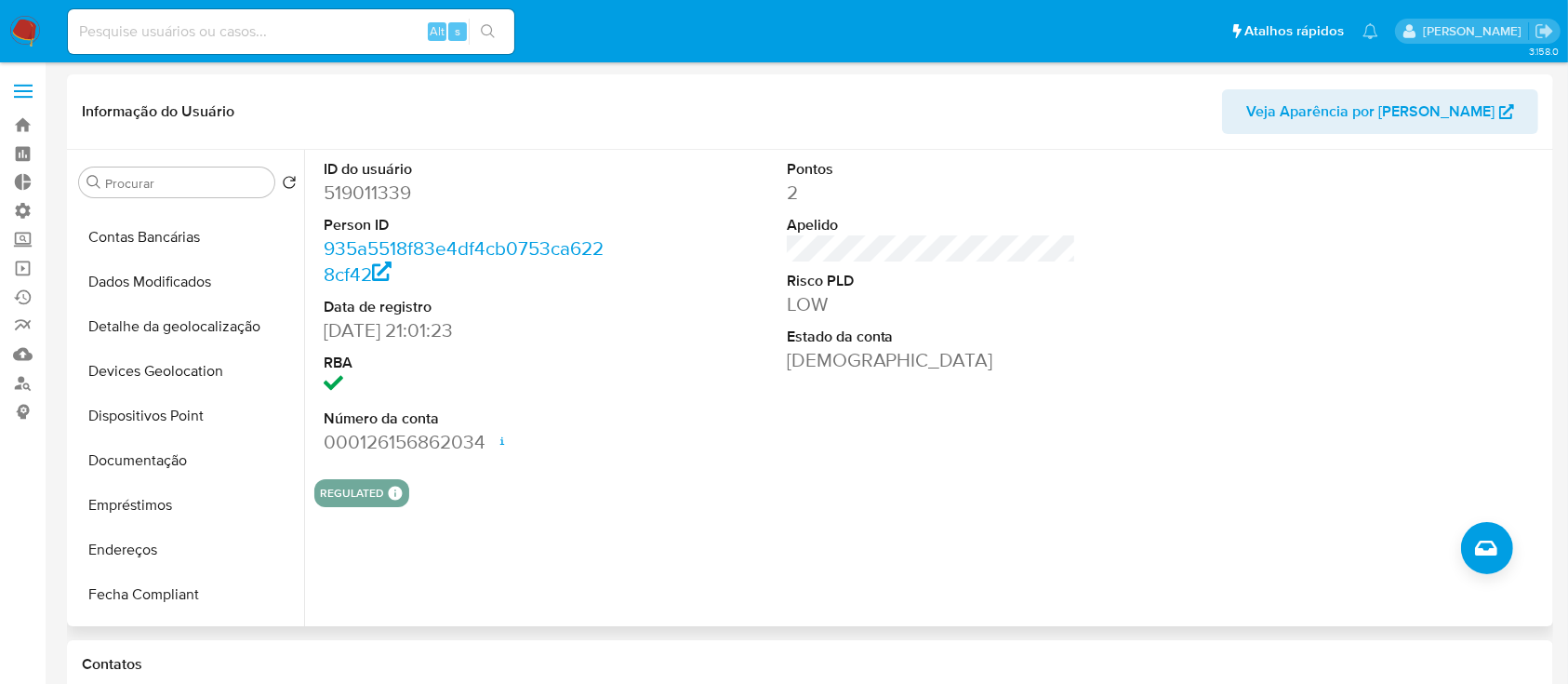
scroll to position [156, 0]
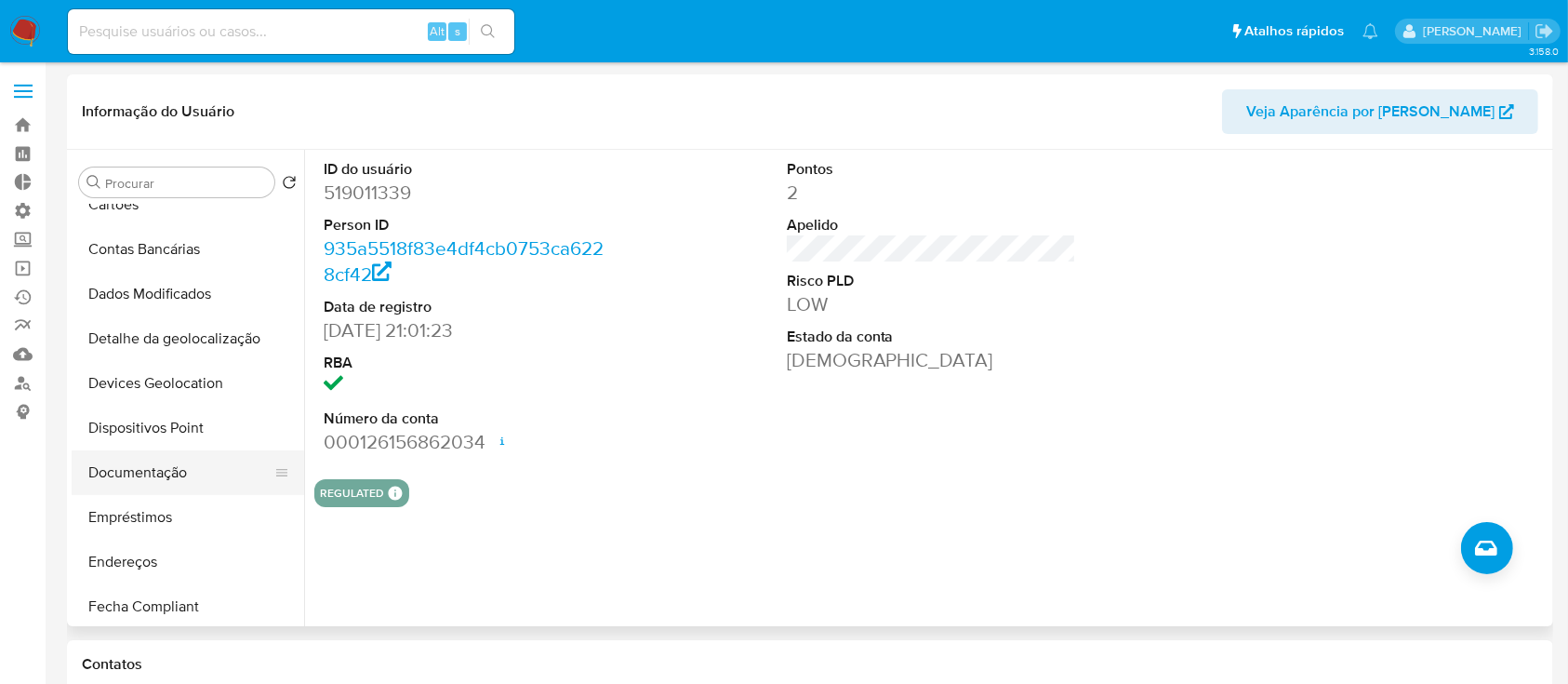
click at [134, 482] on button "Documentação" at bounding box center [181, 473] width 217 height 45
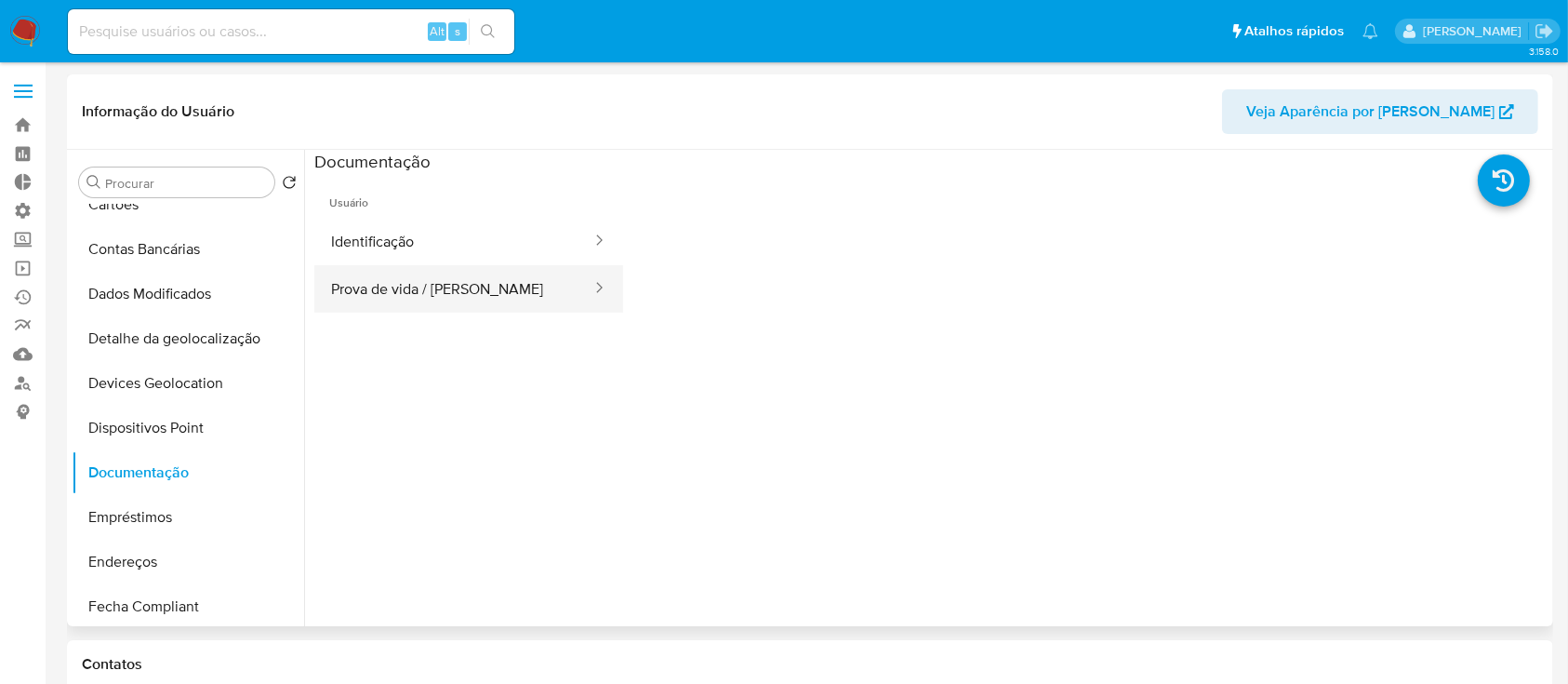
click at [453, 271] on button "Prova de vida / [PERSON_NAME]" at bounding box center [453, 289] width 279 height 48
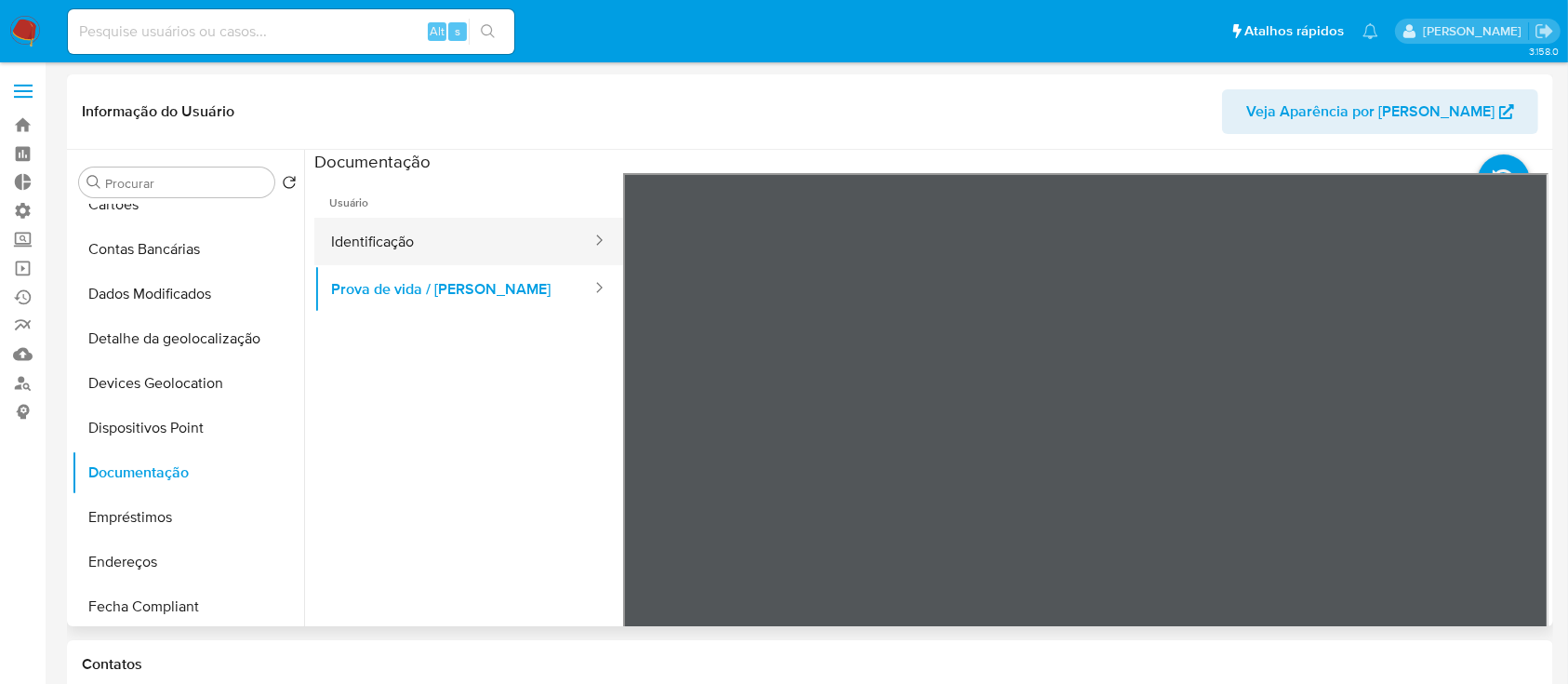
click at [373, 242] on button "Identificação" at bounding box center [453, 241] width 279 height 48
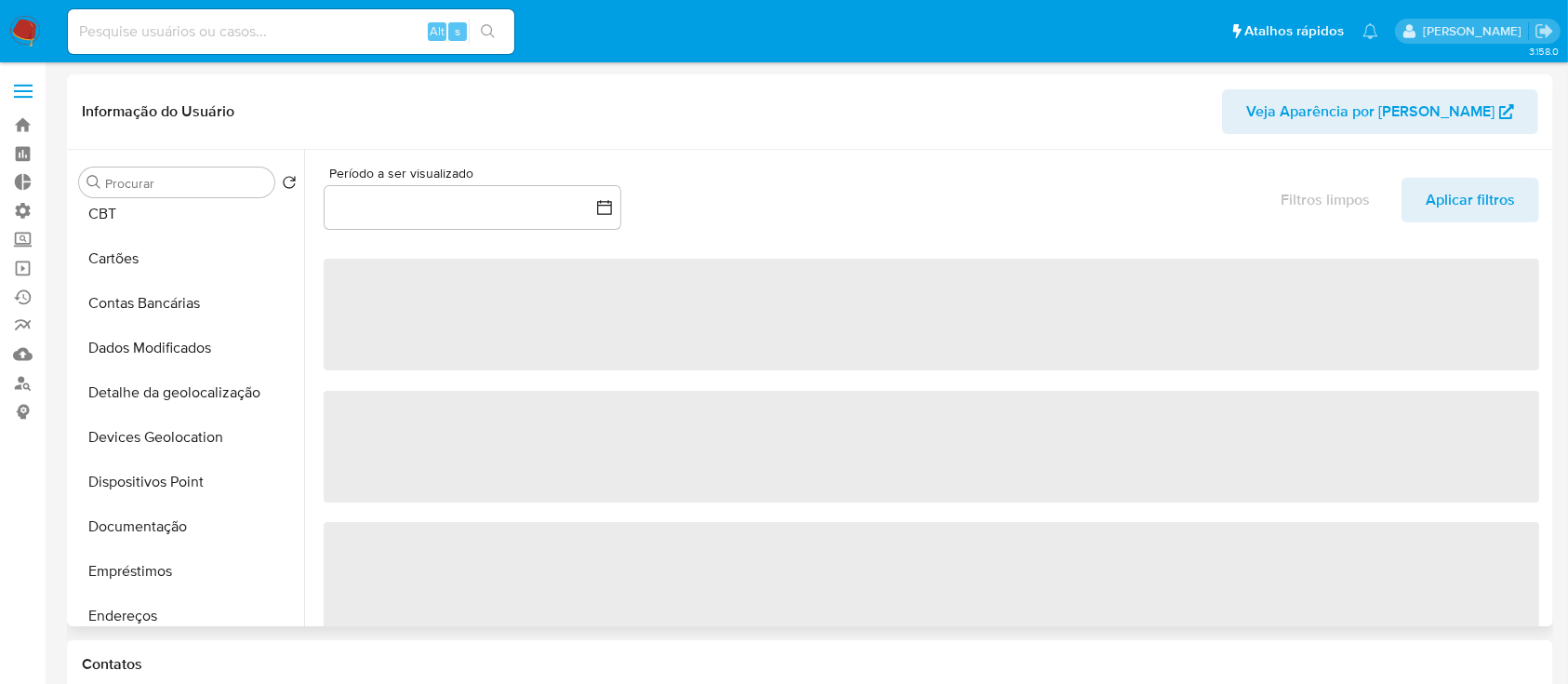
select select "10"
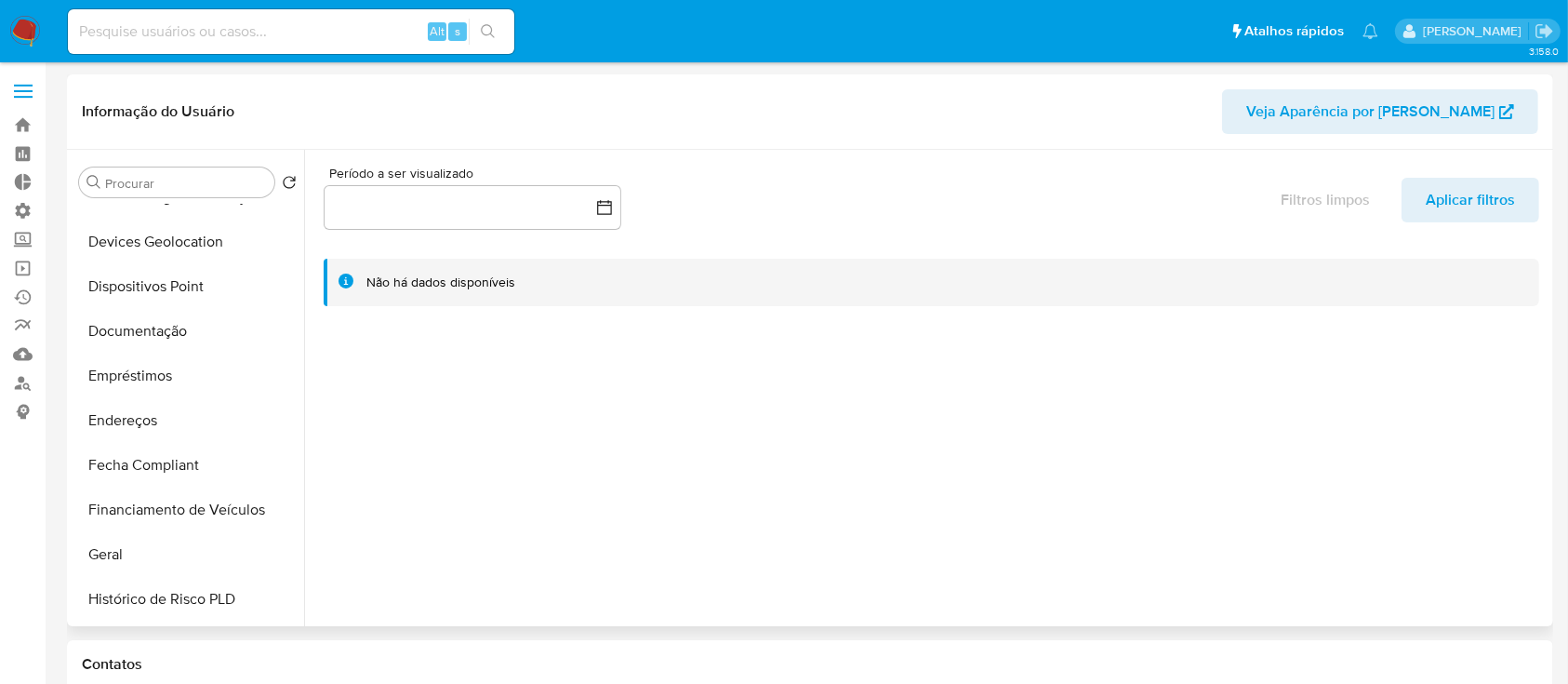
scroll to position [305, 0]
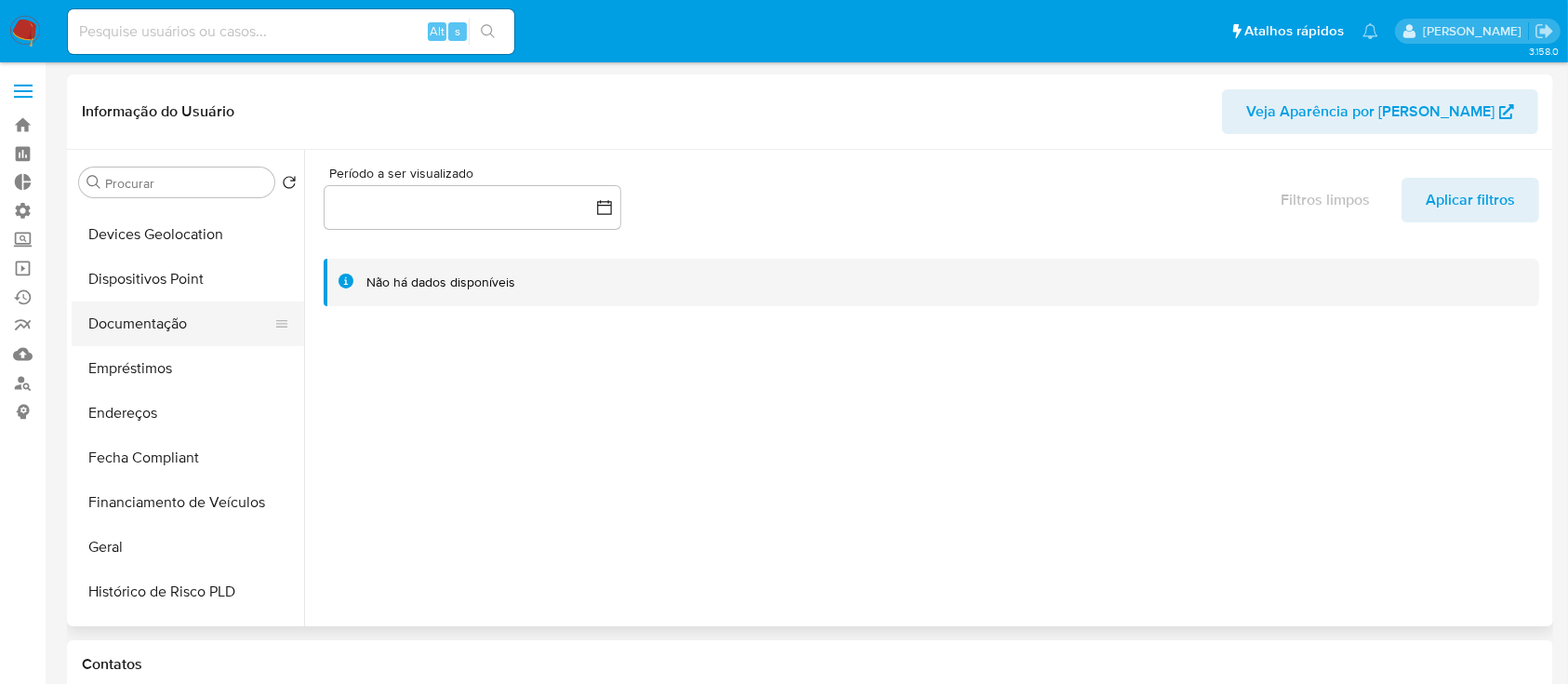
click at [179, 330] on button "Documentação" at bounding box center [181, 324] width 217 height 45
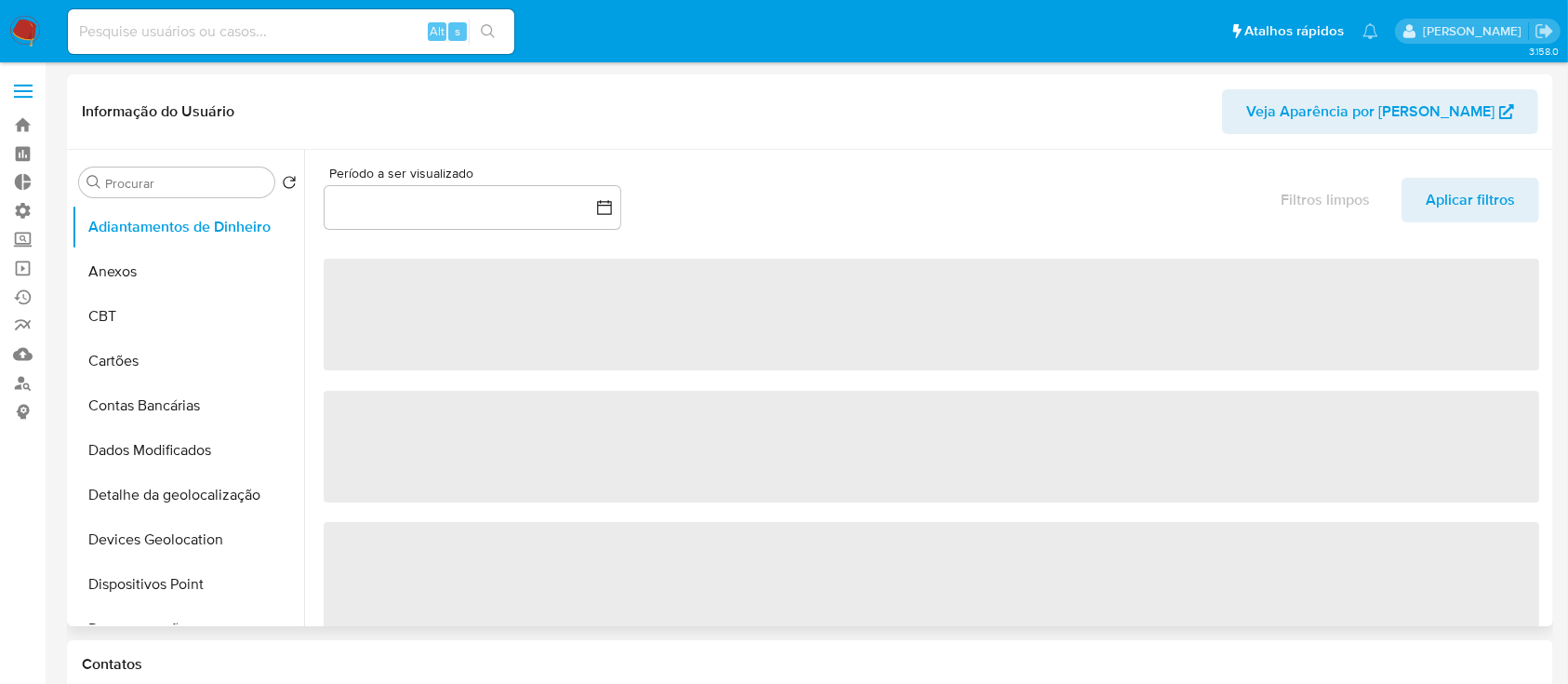
select select "10"
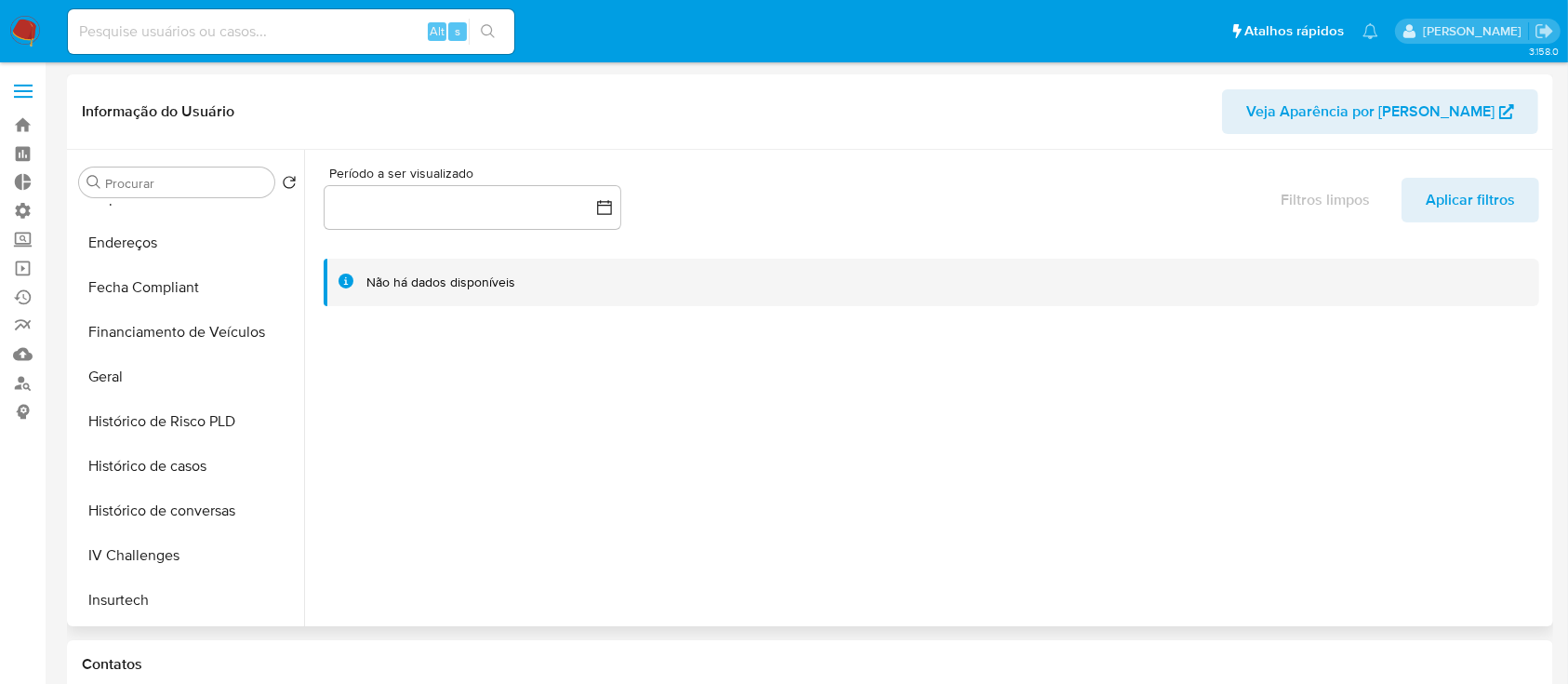
scroll to position [476, 0]
click at [211, 467] on button "Histórico de casos" at bounding box center [181, 465] width 217 height 45
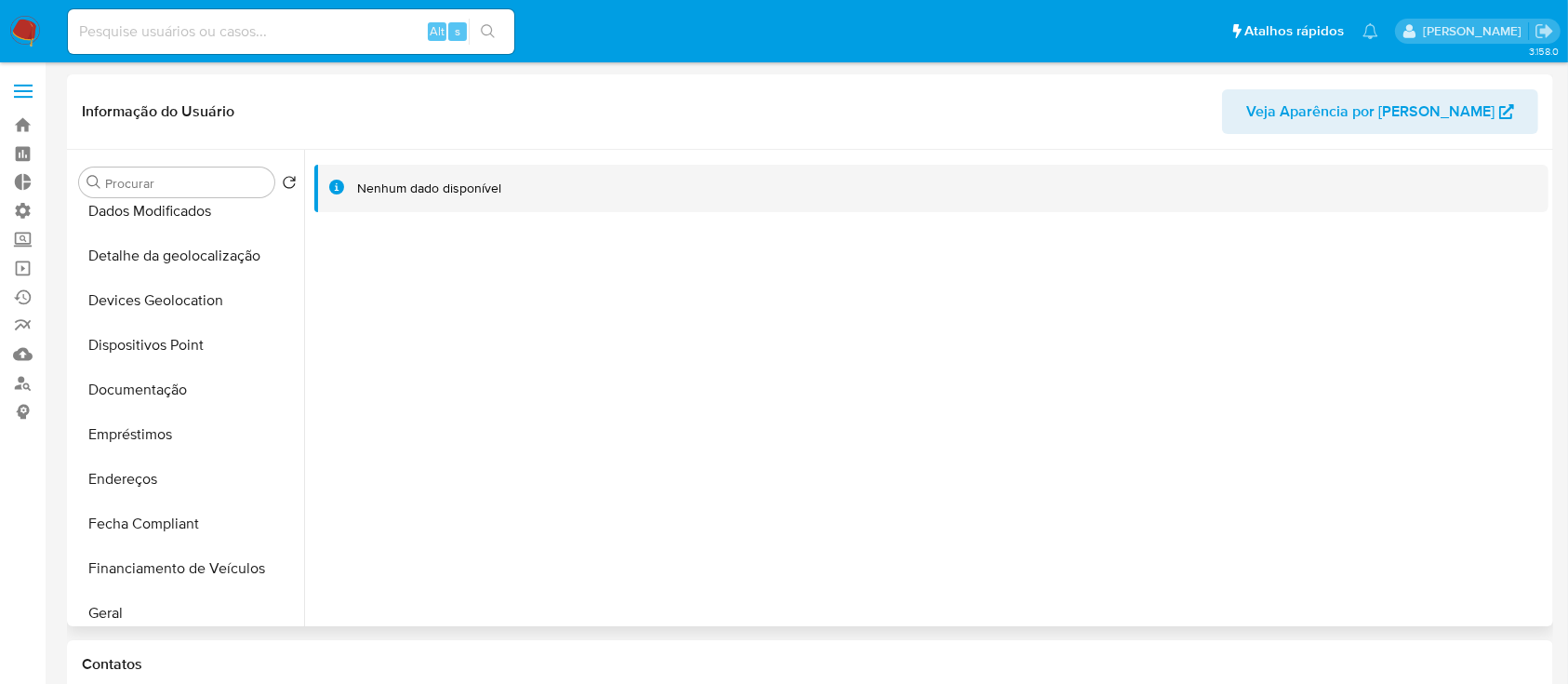
scroll to position [211, 0]
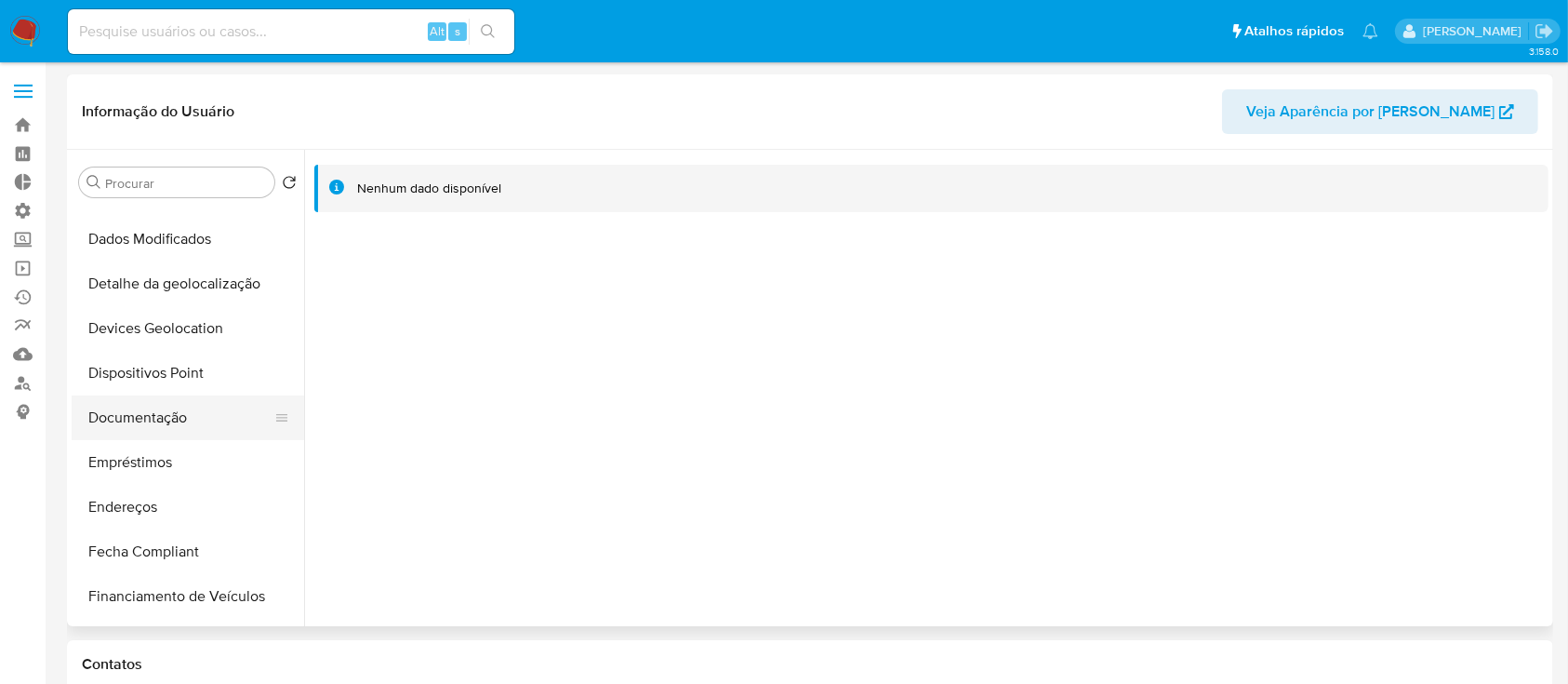
click at [188, 398] on button "Documentação" at bounding box center [181, 418] width 217 height 45
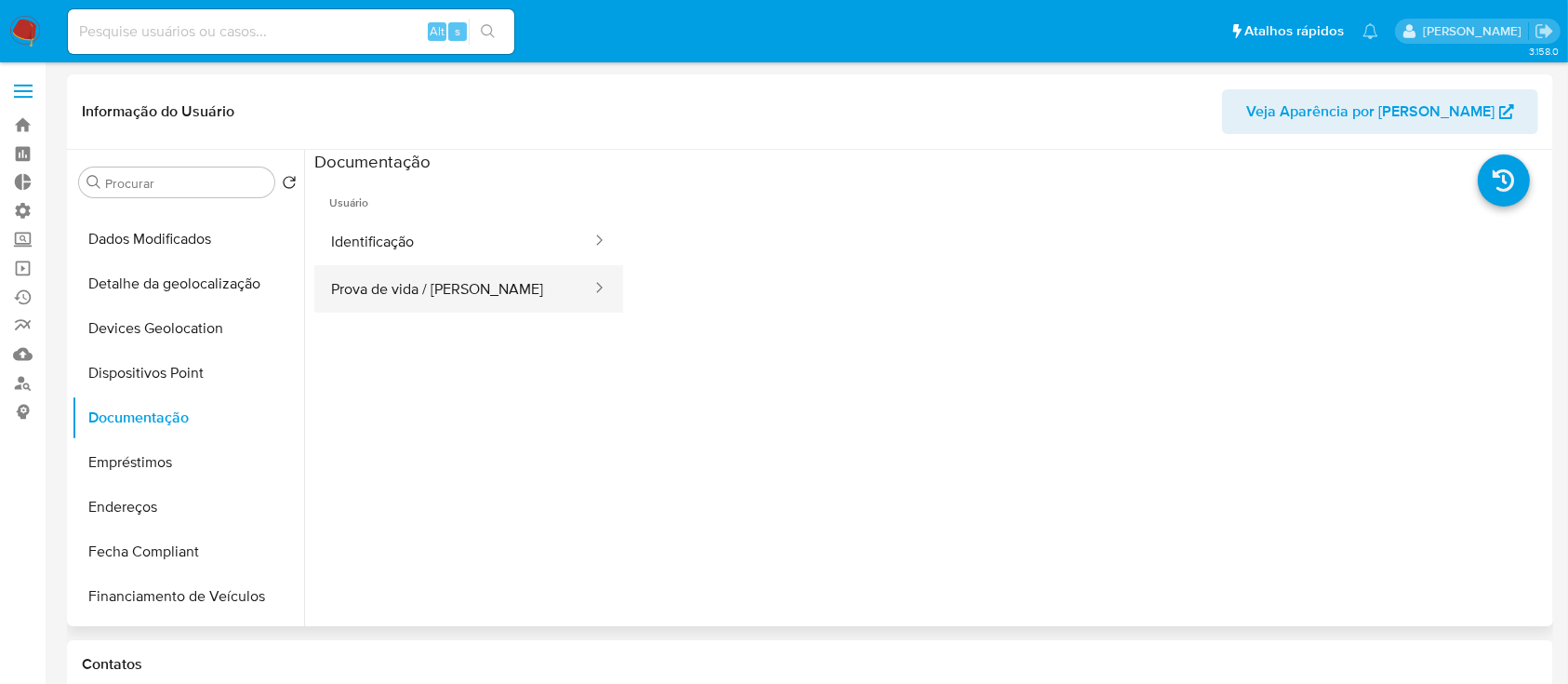
click at [589, 294] on icon at bounding box center [598, 287] width 18 height 18
click at [512, 292] on button "Prova de vida / [PERSON_NAME]" at bounding box center [453, 289] width 279 height 48
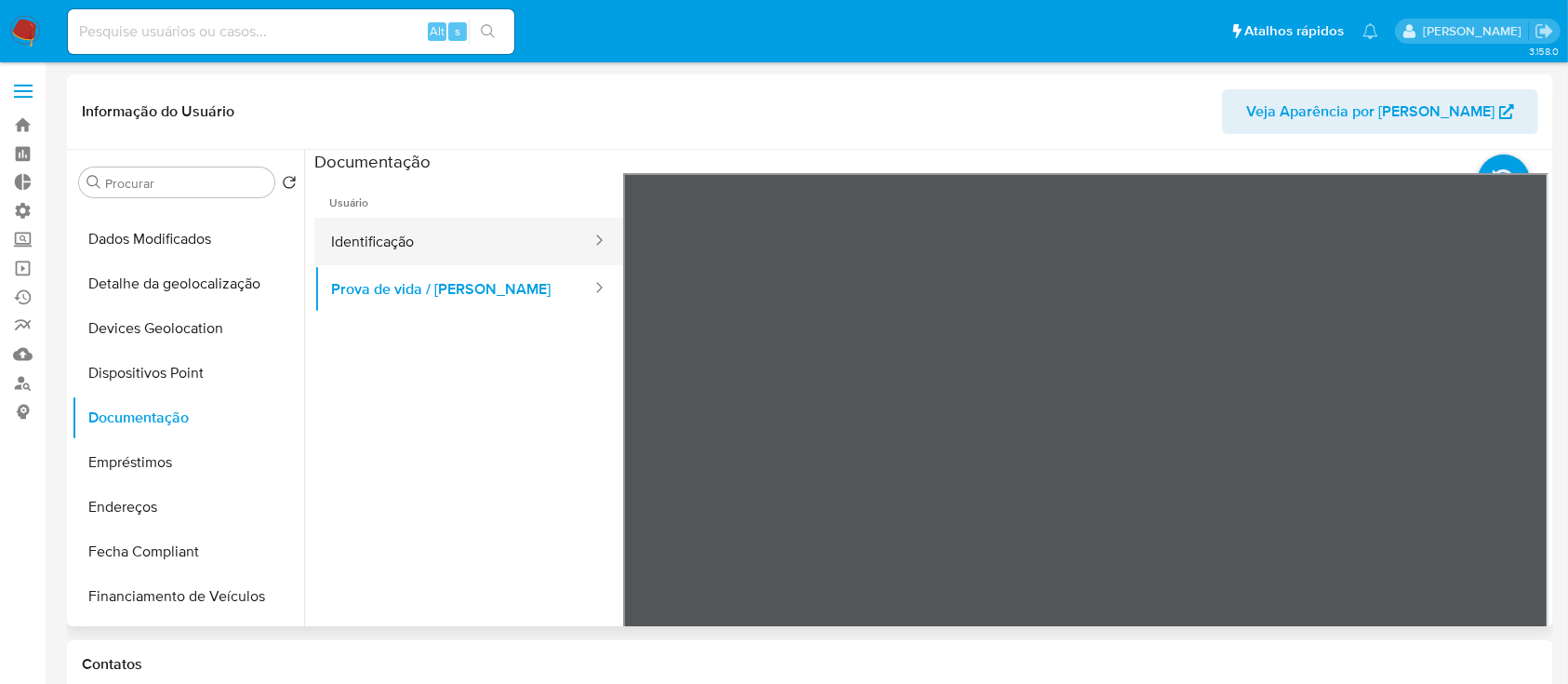
click at [453, 242] on button "Identificação" at bounding box center [453, 241] width 279 height 48
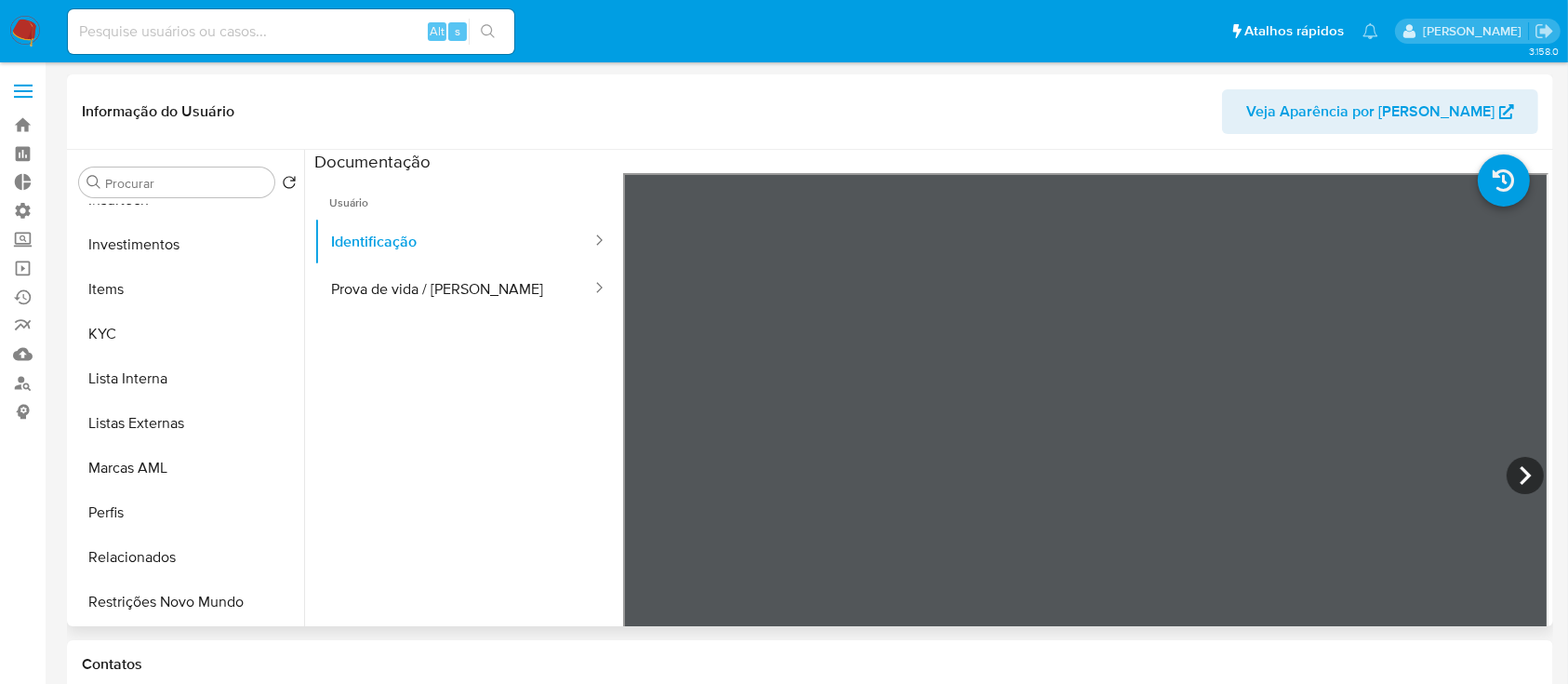
scroll to position [380, 0]
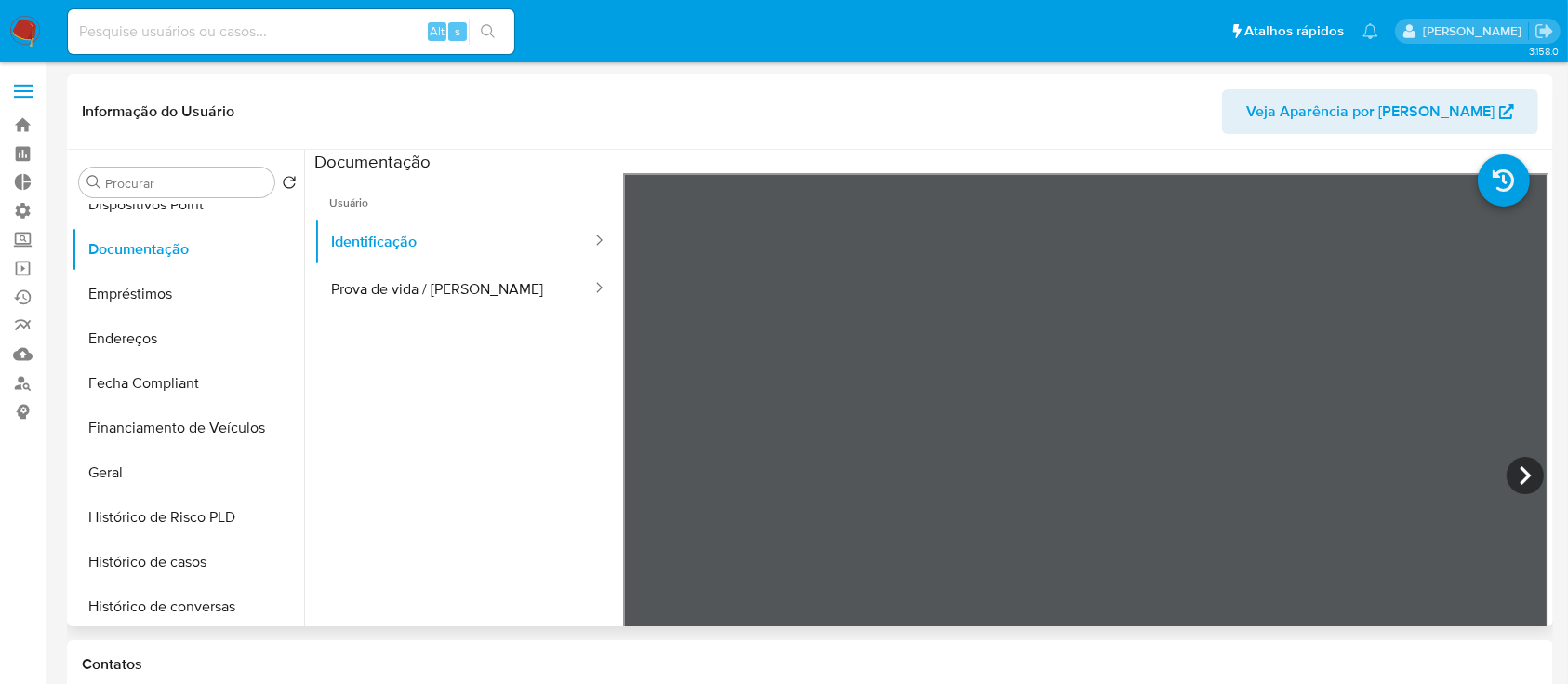
drag, startPoint x: 304, startPoint y: 401, endPoint x: 298, endPoint y: 454, distance: 53.3
click at [298, 454] on div "Procurar Retornar ao pedido padrão Adiantamentos de Dinheiro Anexos CBT Cartões…" at bounding box center [810, 388] width 1477 height 476
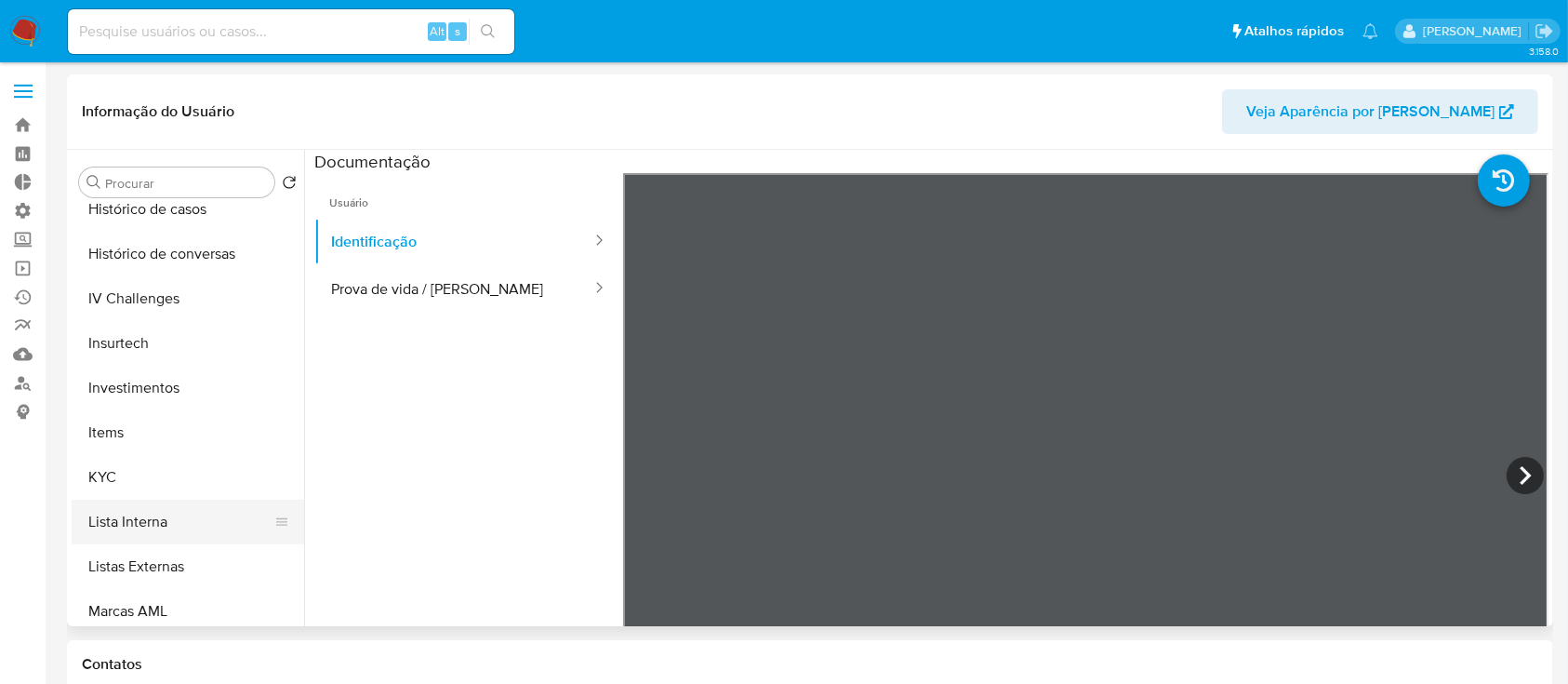
scroll to position [736, 0]
click at [218, 490] on button "KYC" at bounding box center [181, 474] width 217 height 45
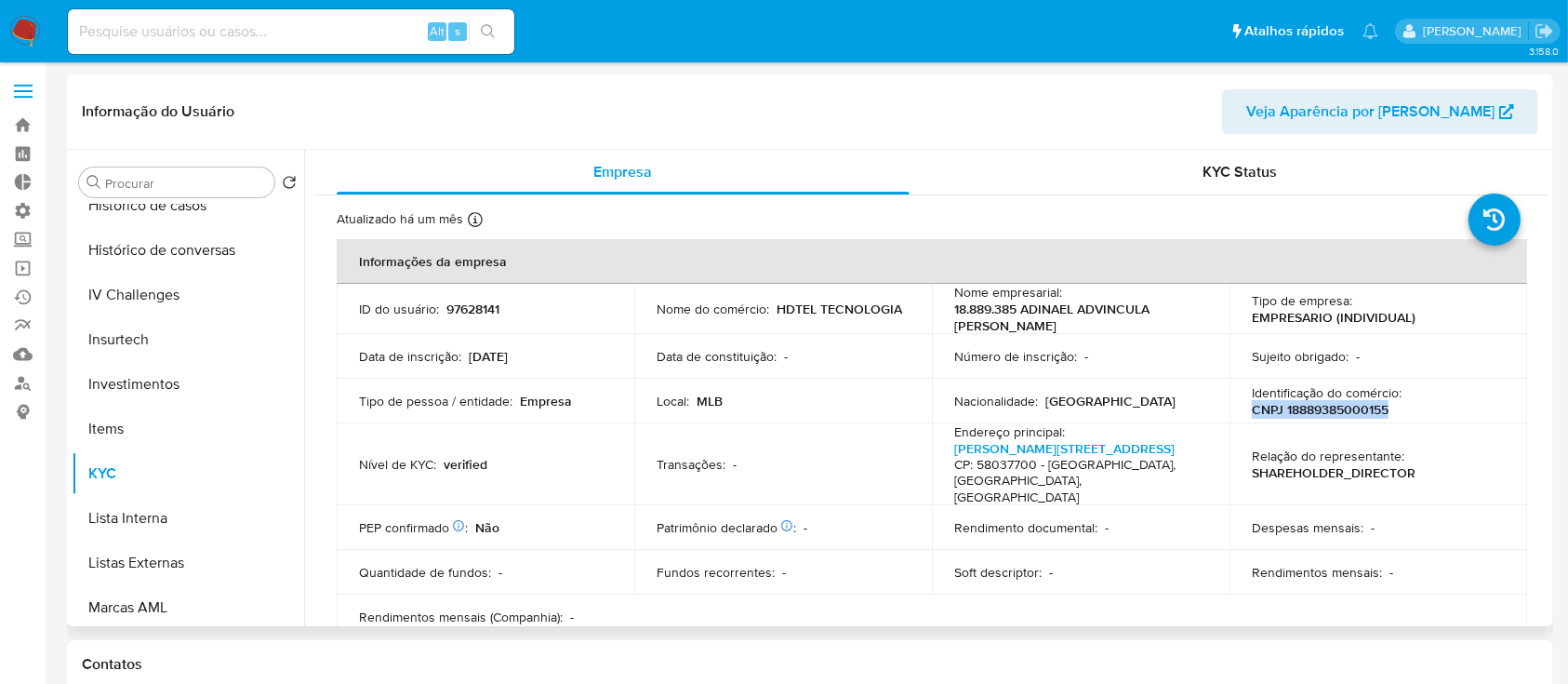
drag, startPoint x: 1411, startPoint y: 409, endPoint x: 1235, endPoint y: 413, distance: 176.0
click at [1235, 413] on td "Identificação do comércio : CNPJ 18889385000155" at bounding box center [1378, 401] width 298 height 45
copy p "CNPJ 18889385000155"
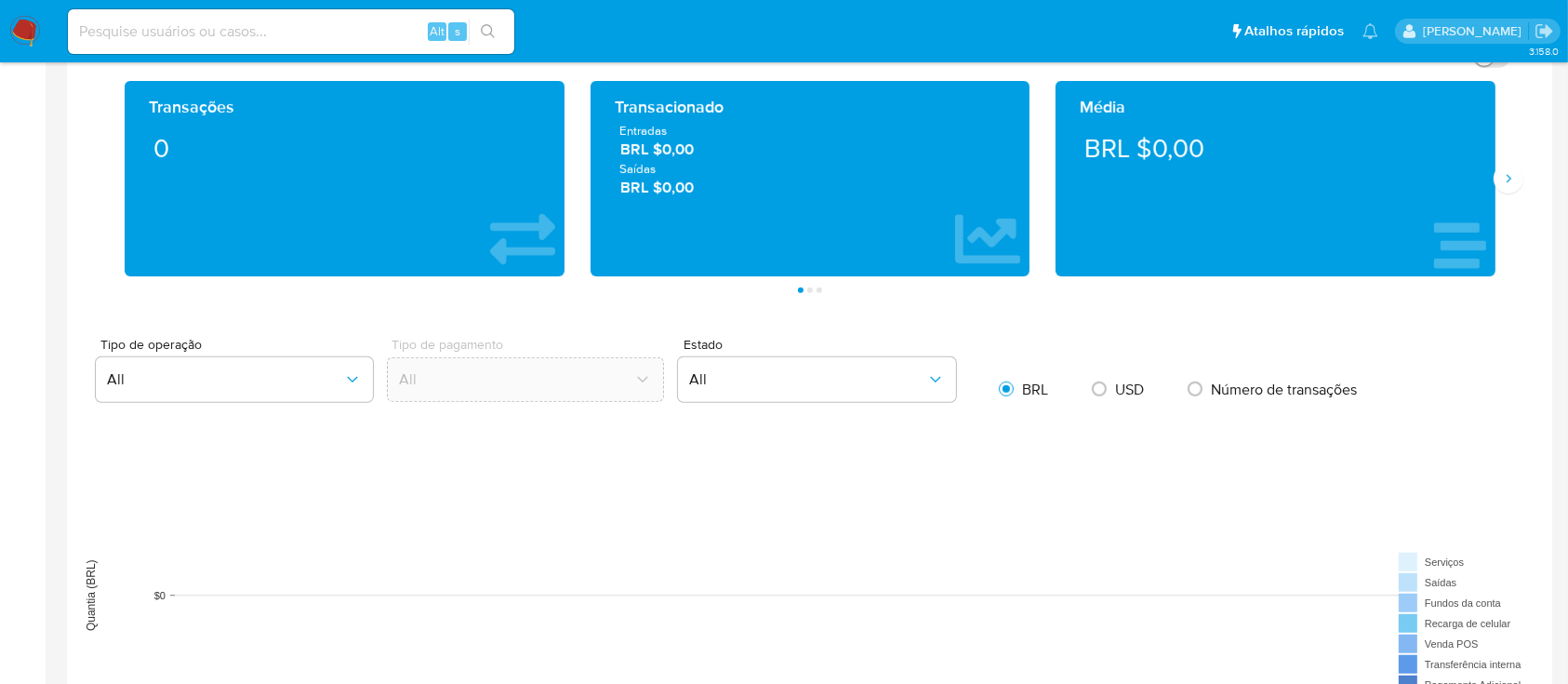
scroll to position [2003, 0]
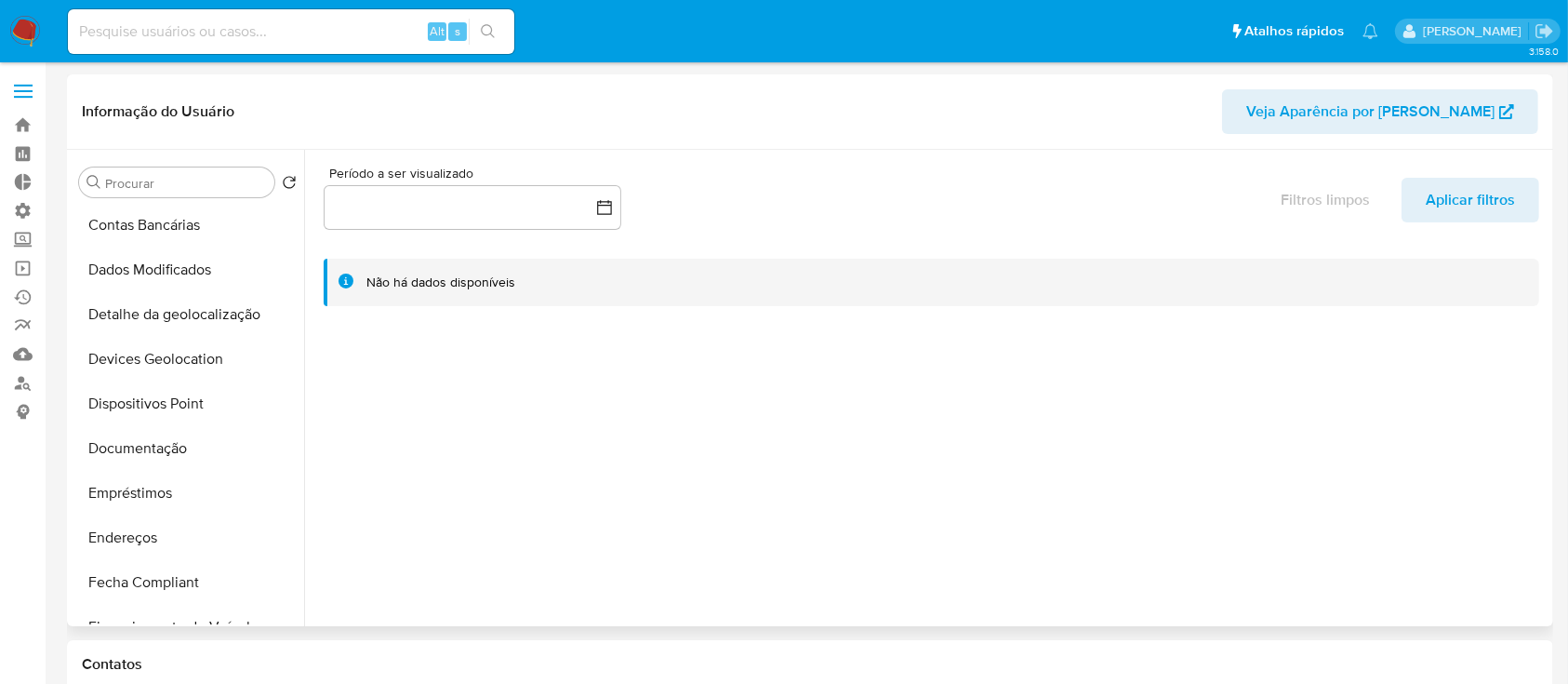
scroll to position [185, 0]
click at [146, 448] on button "Documentação" at bounding box center [181, 445] width 217 height 45
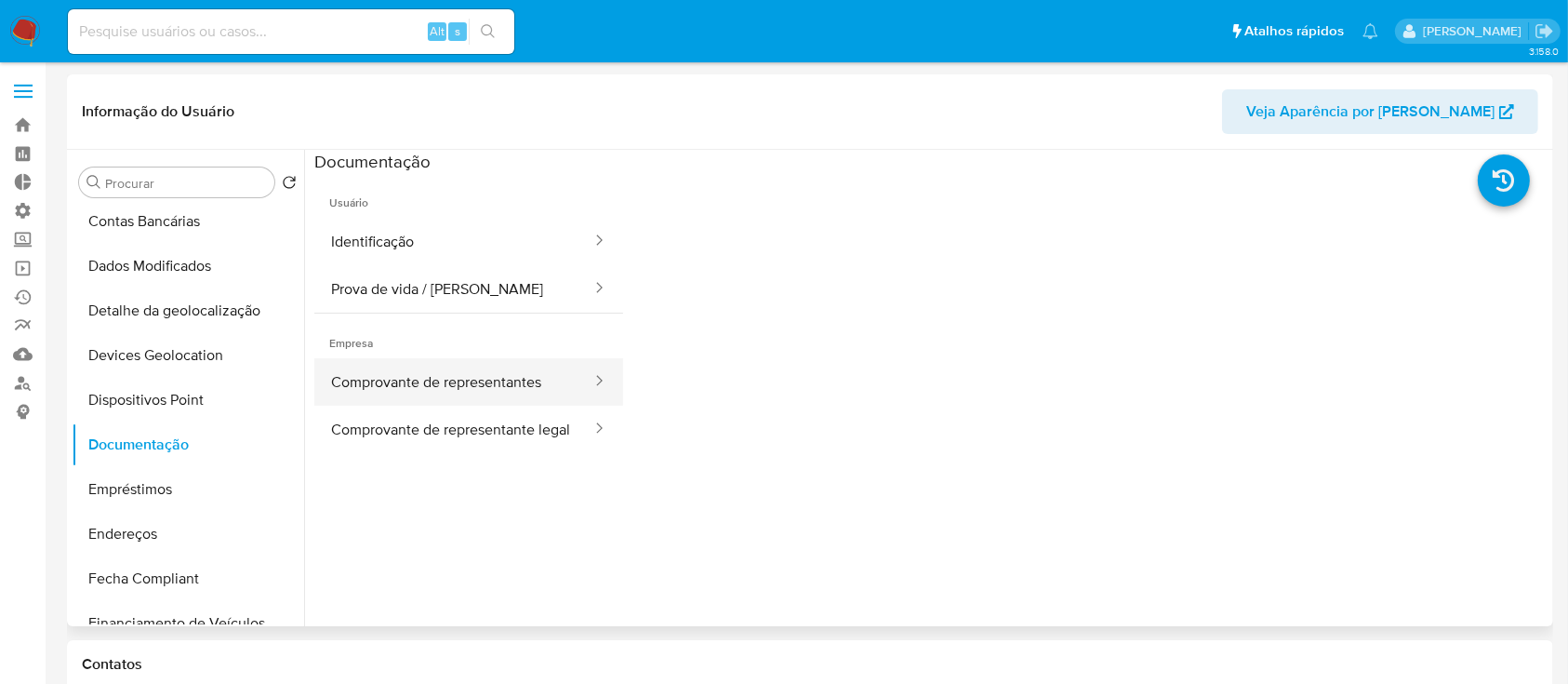
click at [524, 384] on button "Comprovante de representantes" at bounding box center [453, 382] width 279 height 48
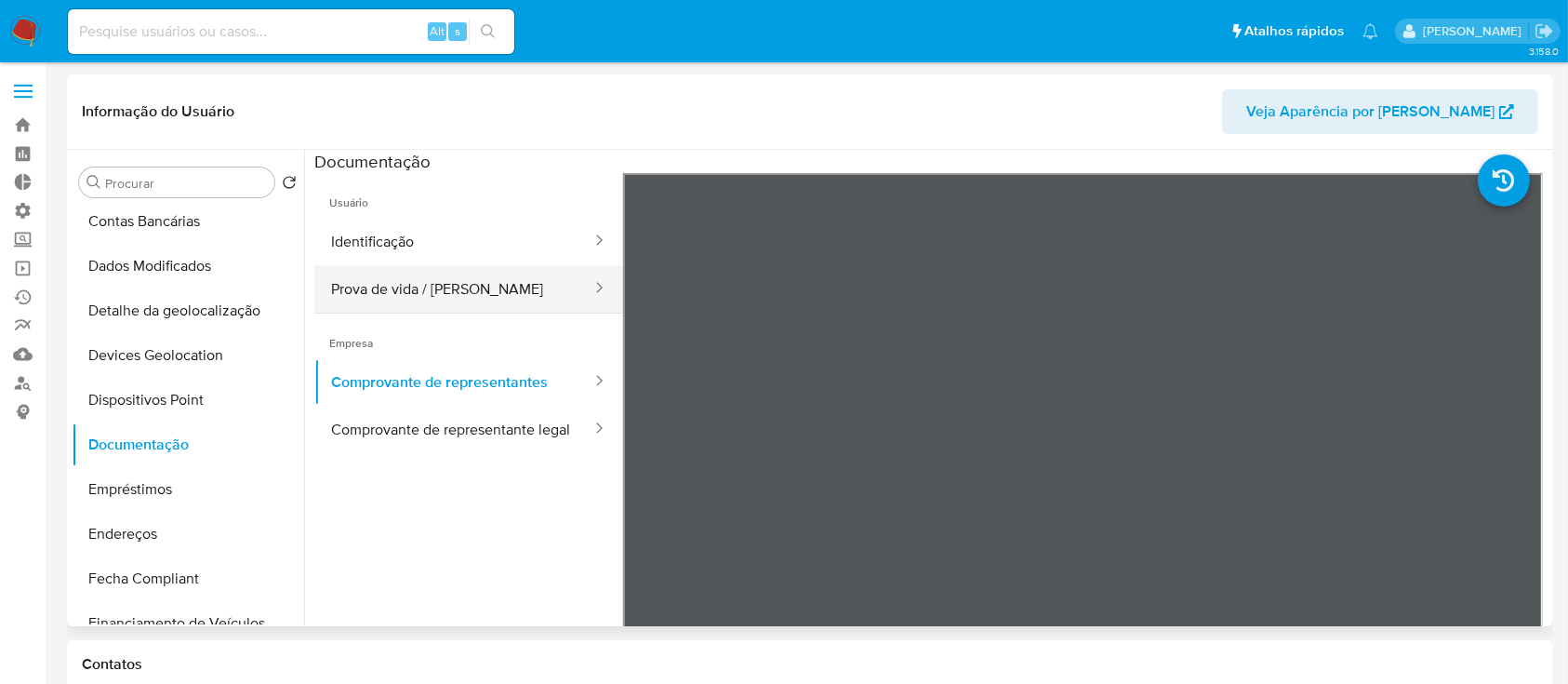
click at [517, 285] on button "Prova de vida / [PERSON_NAME]" at bounding box center [453, 289] width 279 height 48
select select "10"
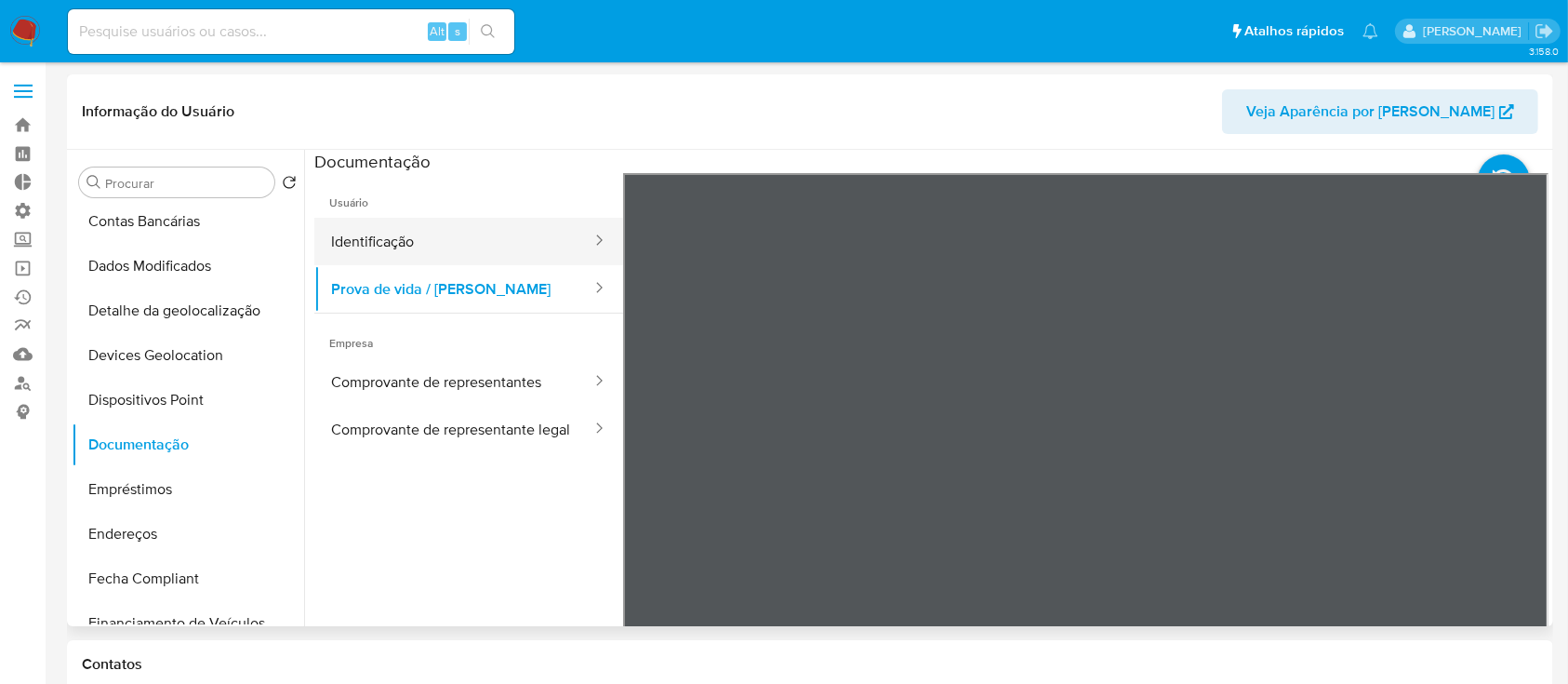
click at [466, 227] on button "Identificação" at bounding box center [453, 241] width 279 height 48
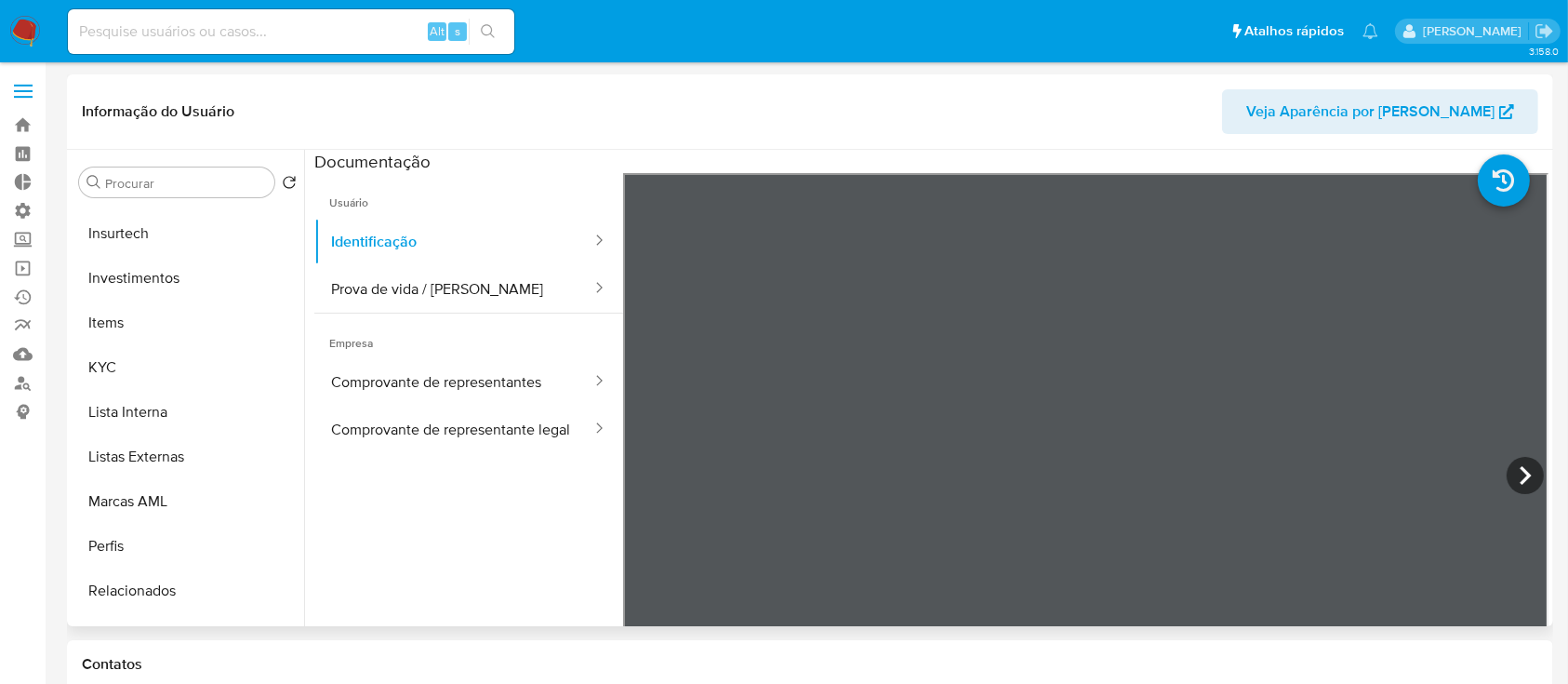
scroll to position [875, 0]
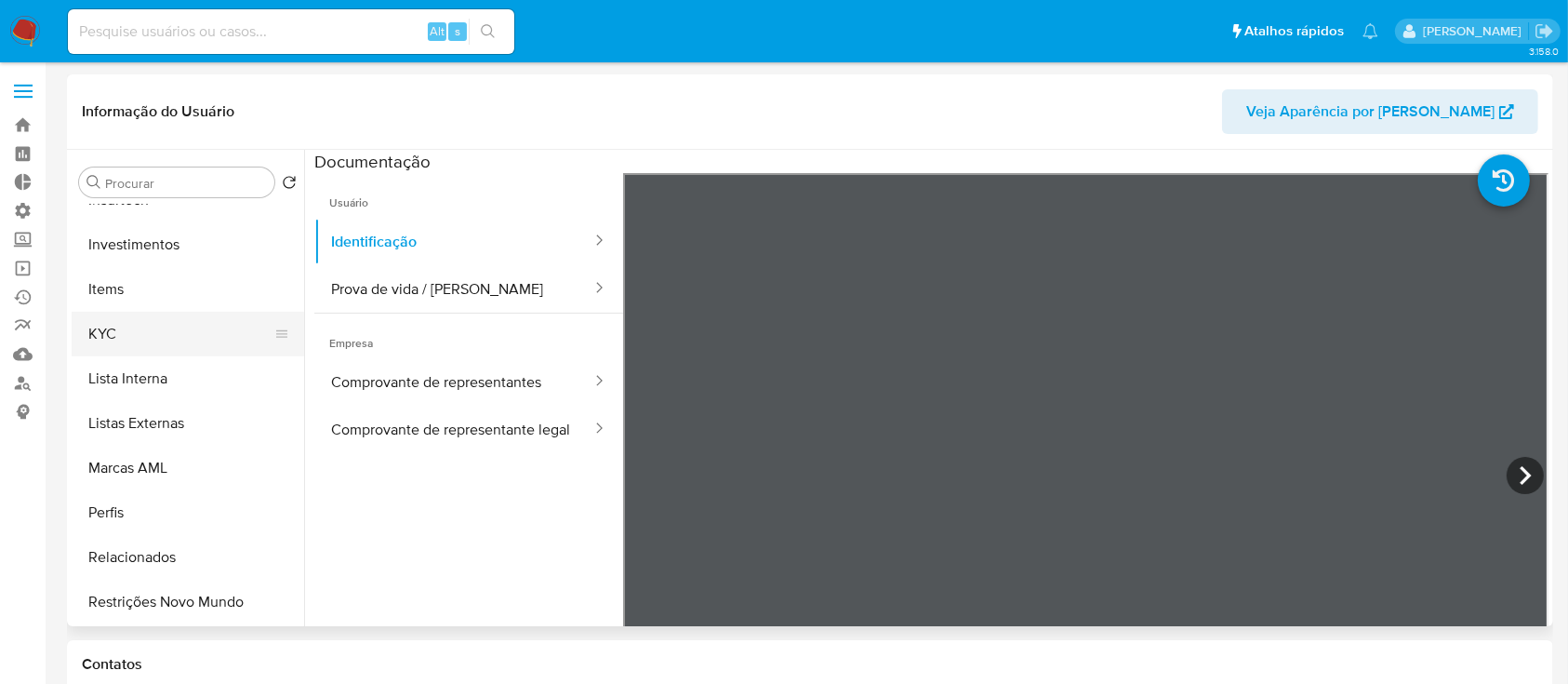
click at [119, 337] on button "KYC" at bounding box center [181, 334] width 217 height 45
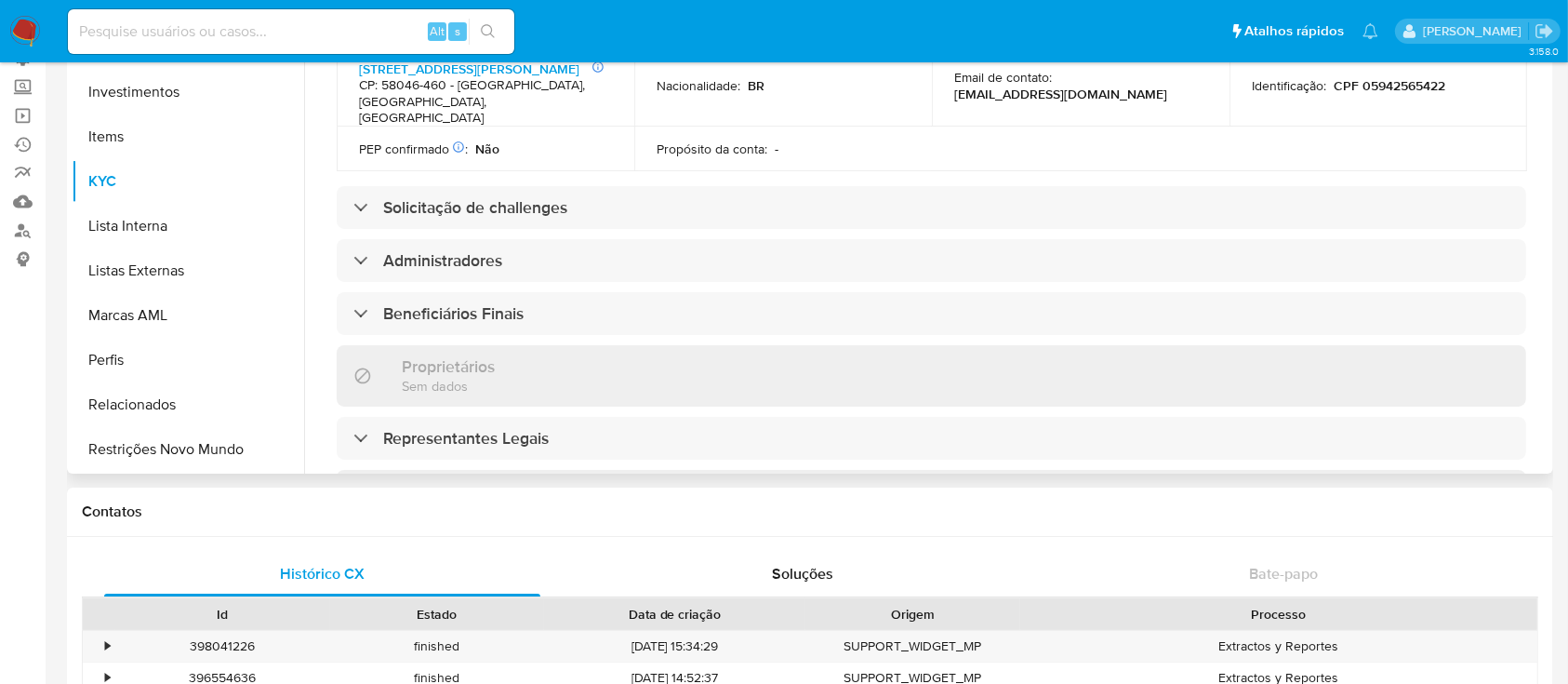
scroll to position [647, 0]
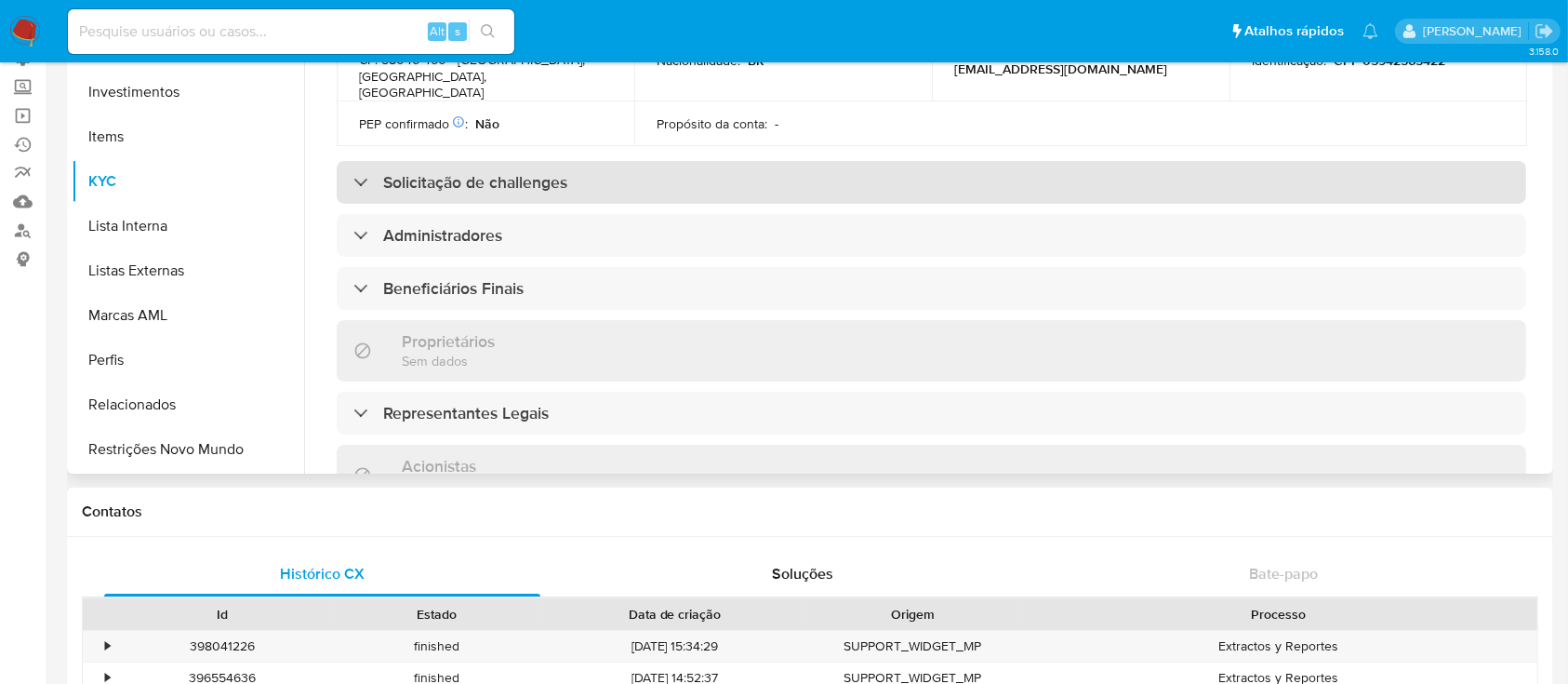
click at [370, 179] on div "Solicitação de challenges" at bounding box center [460, 182] width 214 height 20
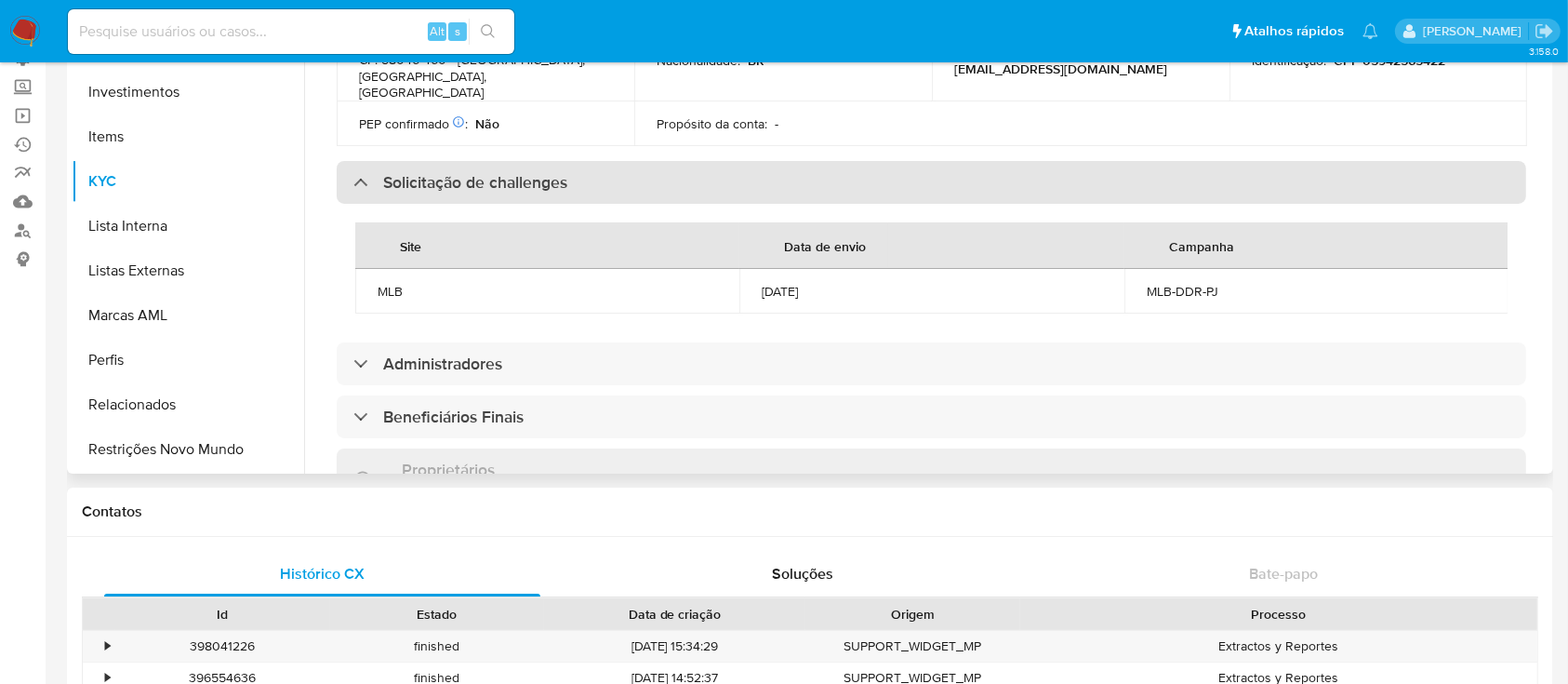
click at [353, 182] on div at bounding box center [353, 182] width 0 height 0
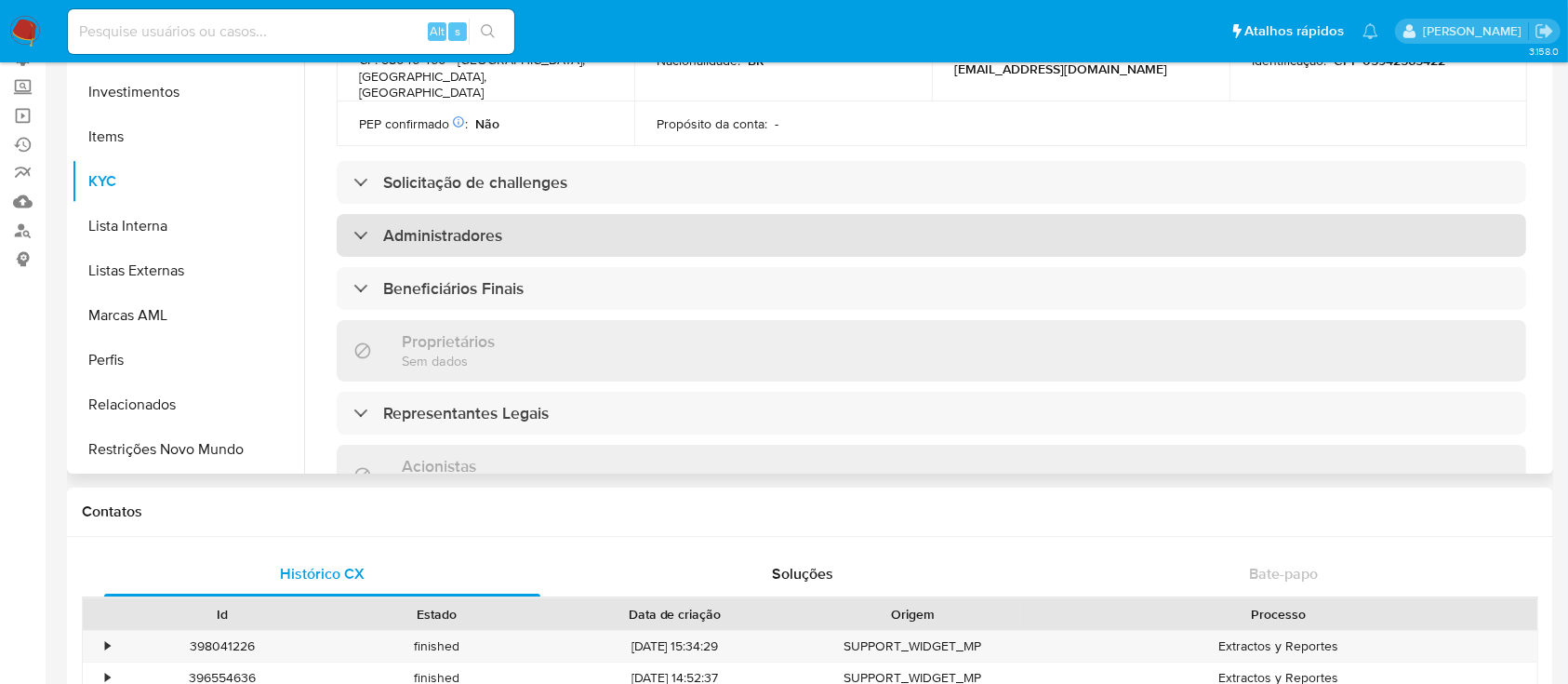
click at [362, 221] on div "Administradores" at bounding box center [931, 235] width 1189 height 43
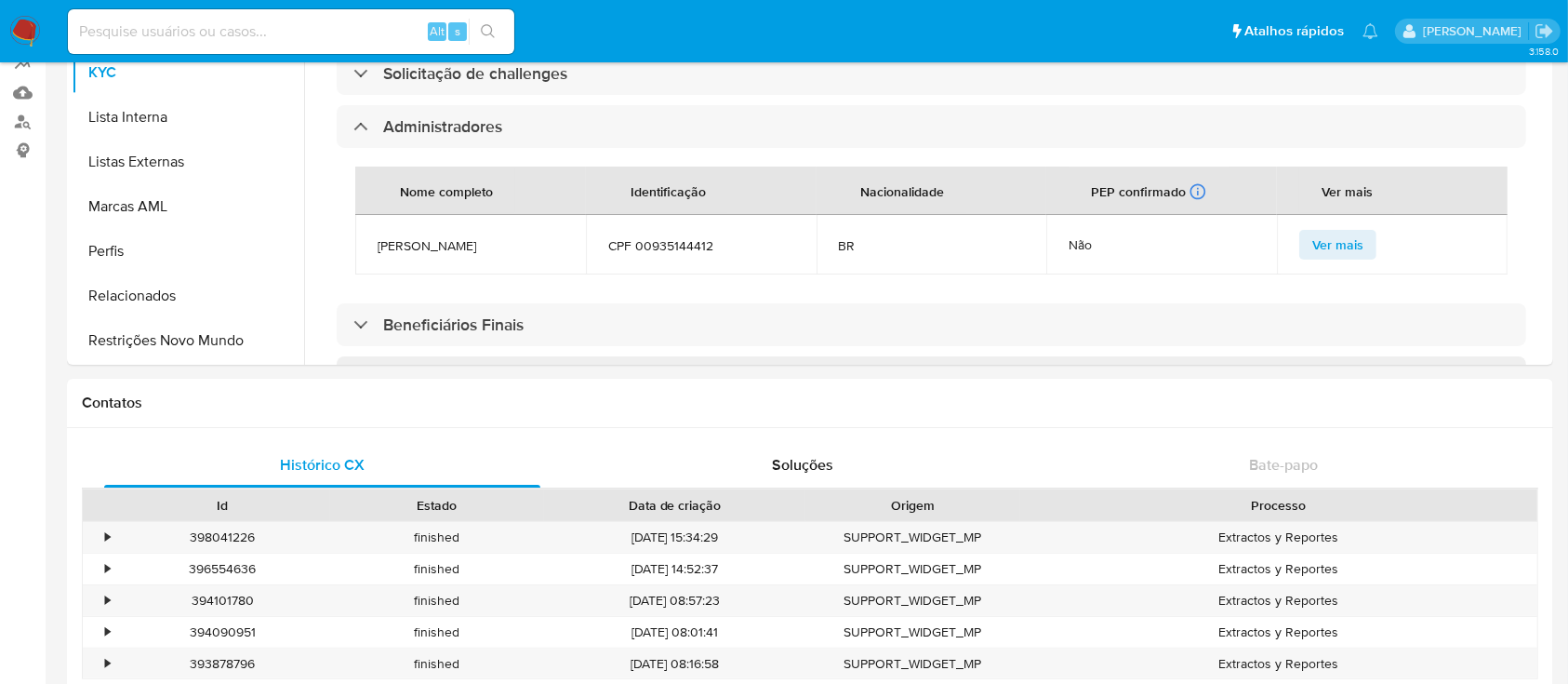
scroll to position [266, 0]
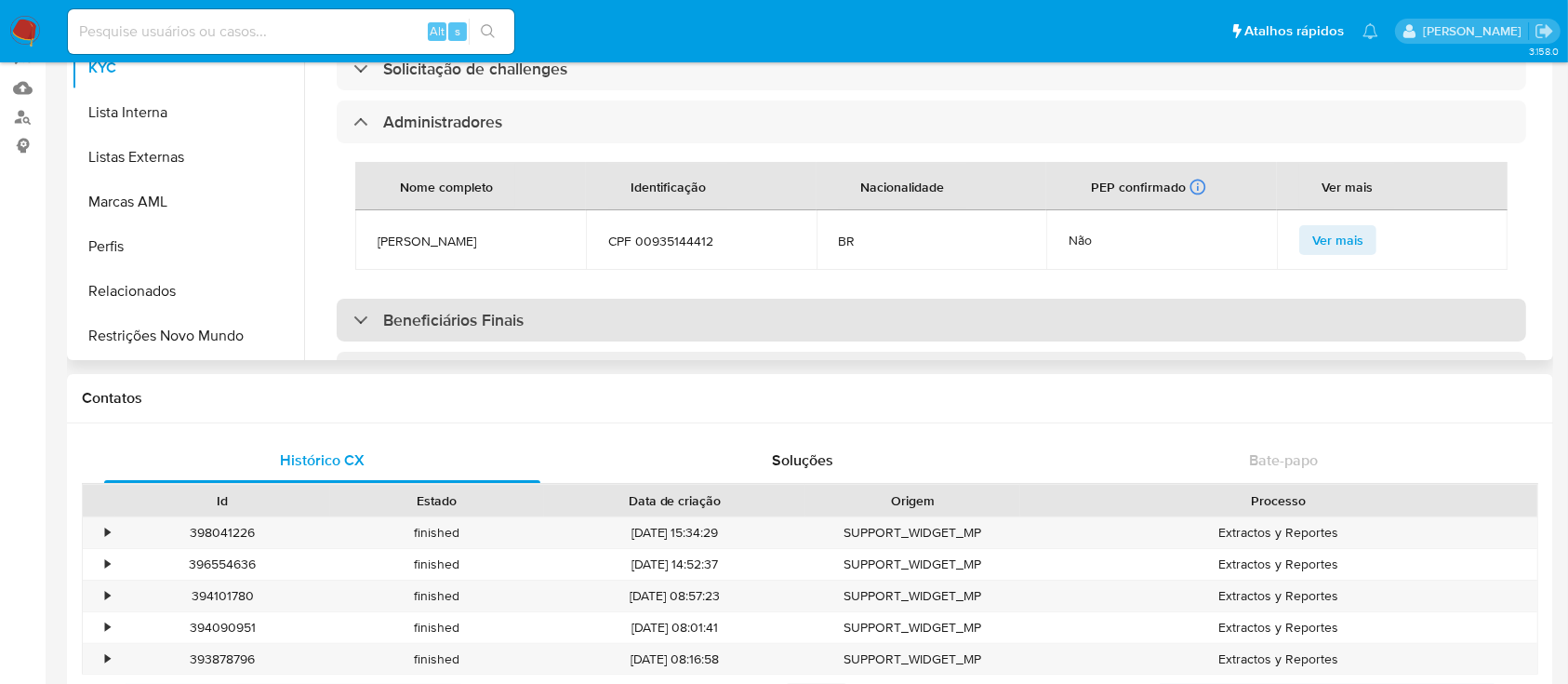
click at [350, 324] on div "Beneficiários Finais" at bounding box center [931, 321] width 1189 height 43
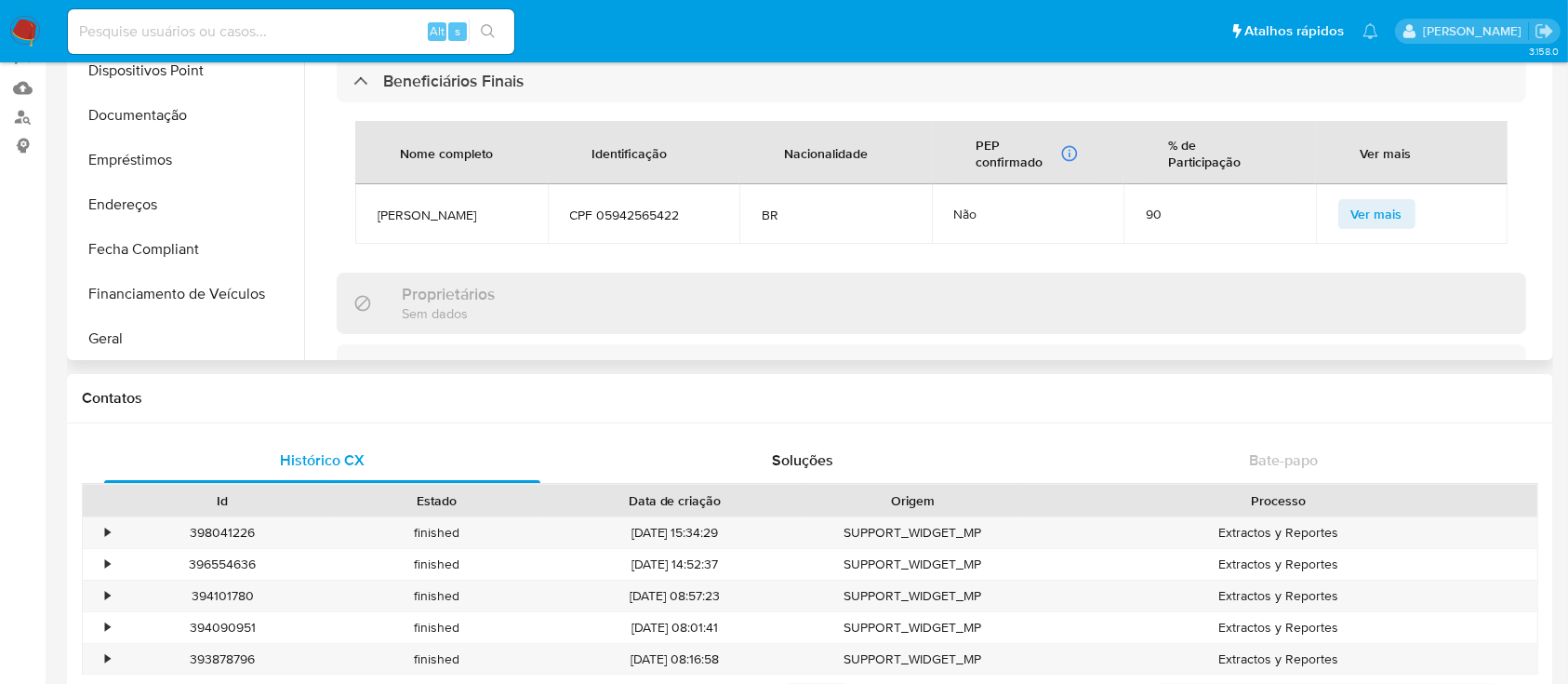
scroll to position [227, 0]
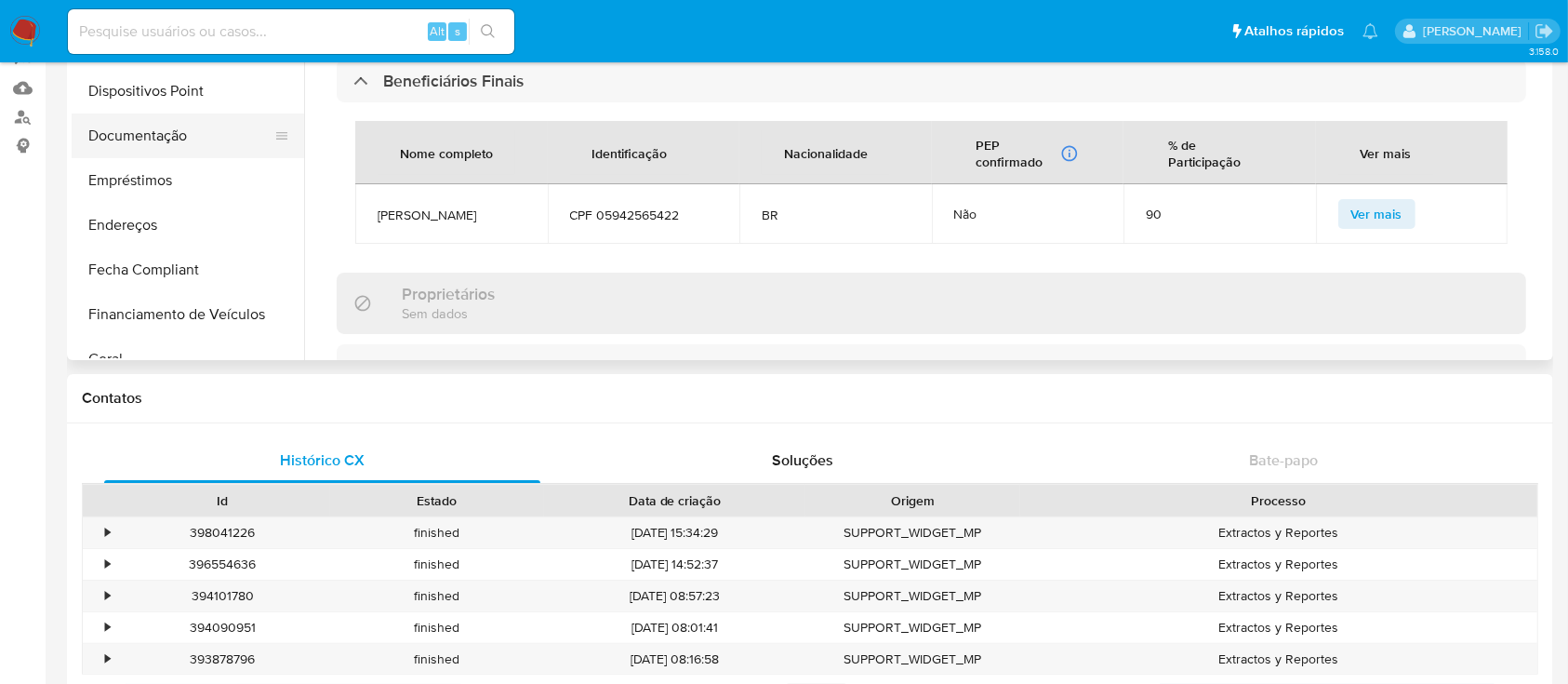
click at [170, 122] on button "Documentação" at bounding box center [181, 136] width 217 height 45
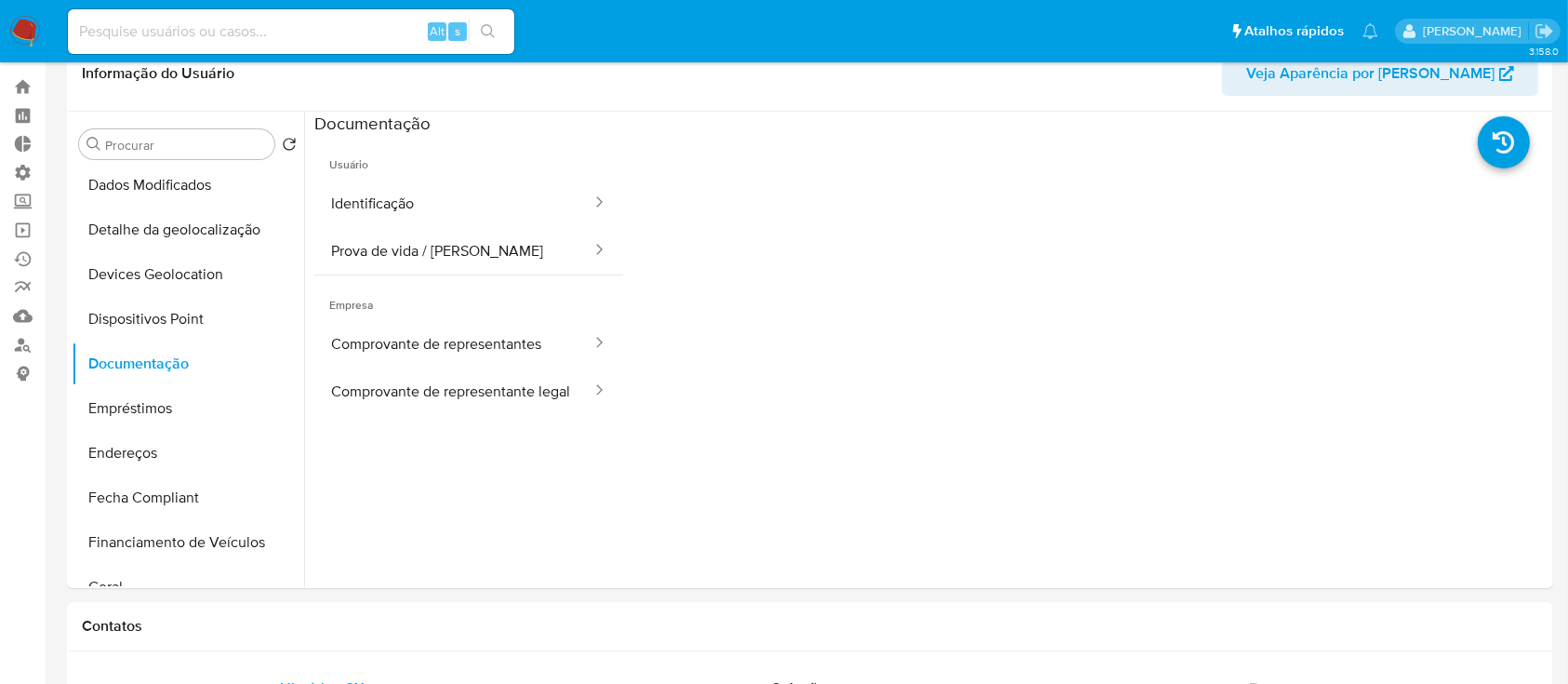
scroll to position [28, 0]
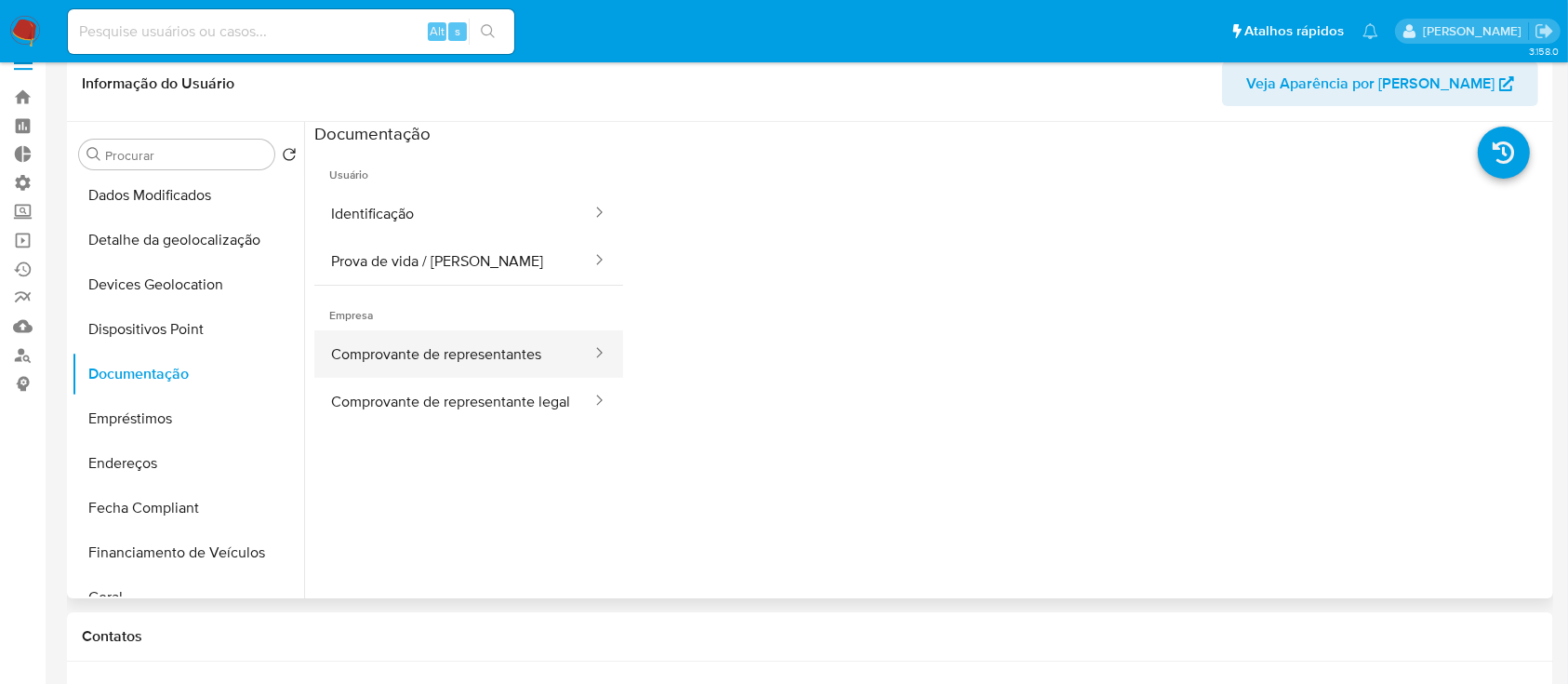
click at [429, 349] on button "Comprovante de representantes" at bounding box center [453, 354] width 279 height 48
